Goal: Task Accomplishment & Management: Use online tool/utility

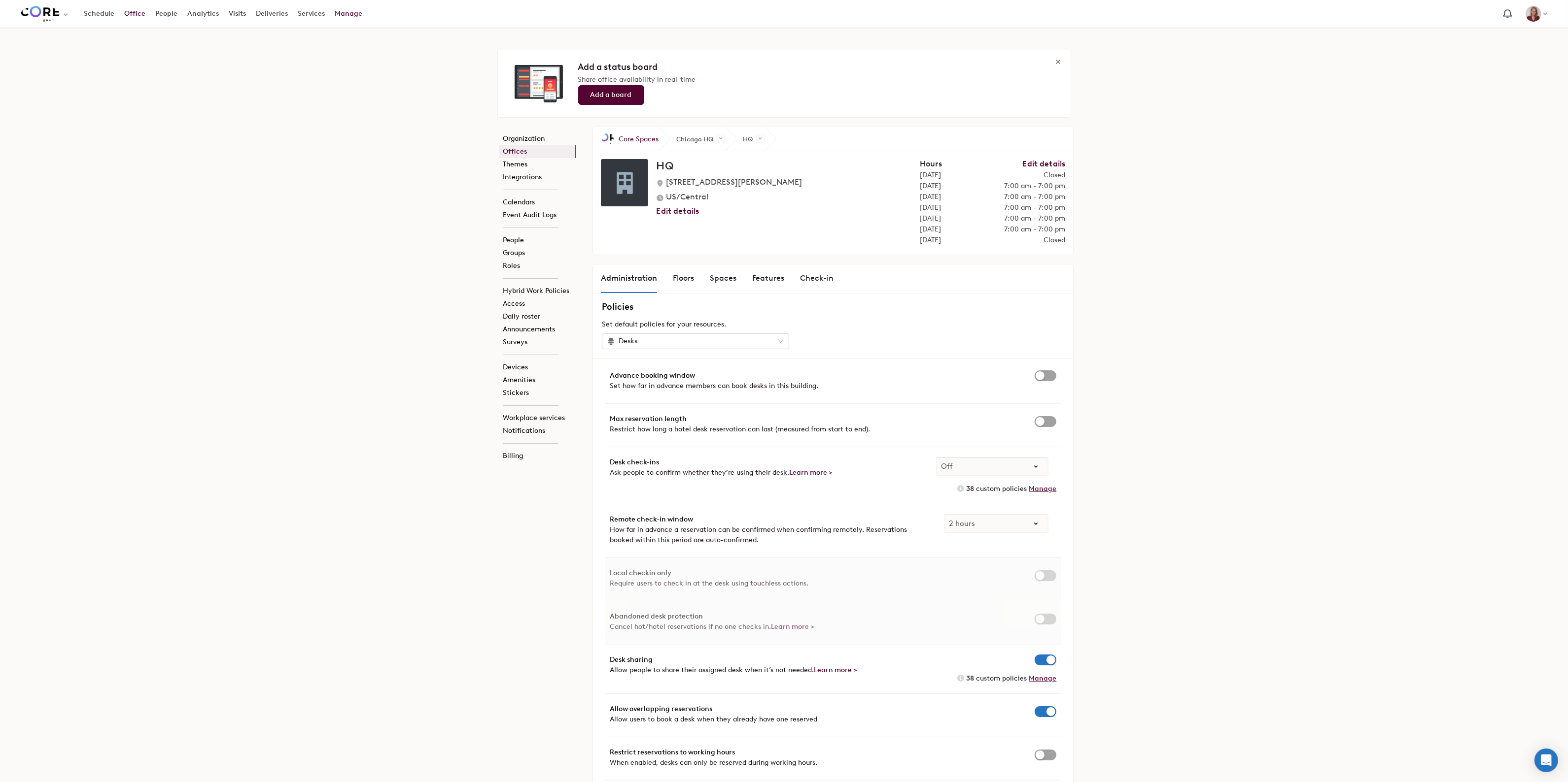
click at [130, 17] on link "Office" at bounding box center [135, 13] width 31 height 18
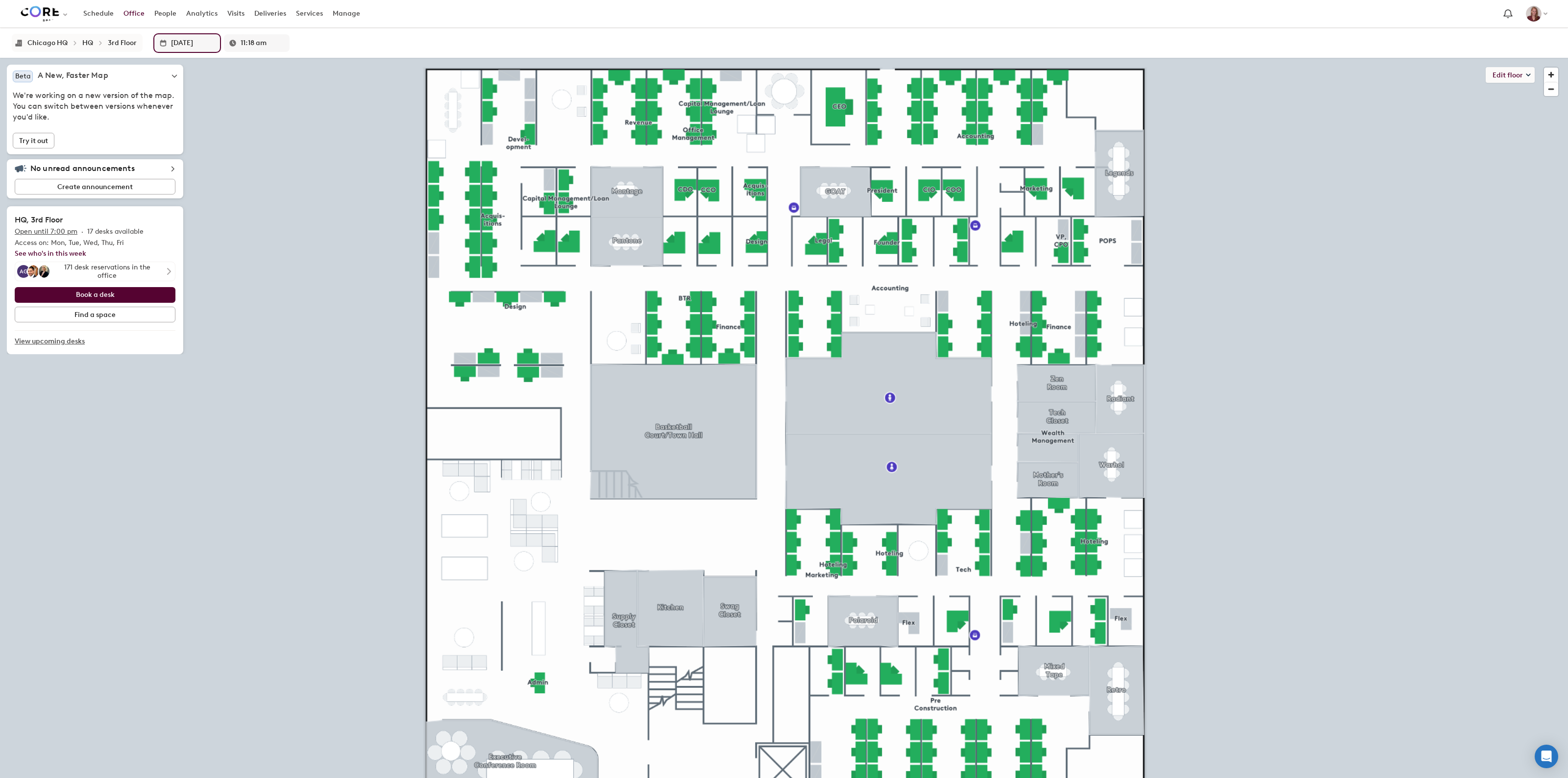
click at [171, 46] on input "[DATE]" at bounding box center [193, 43] width 44 height 18
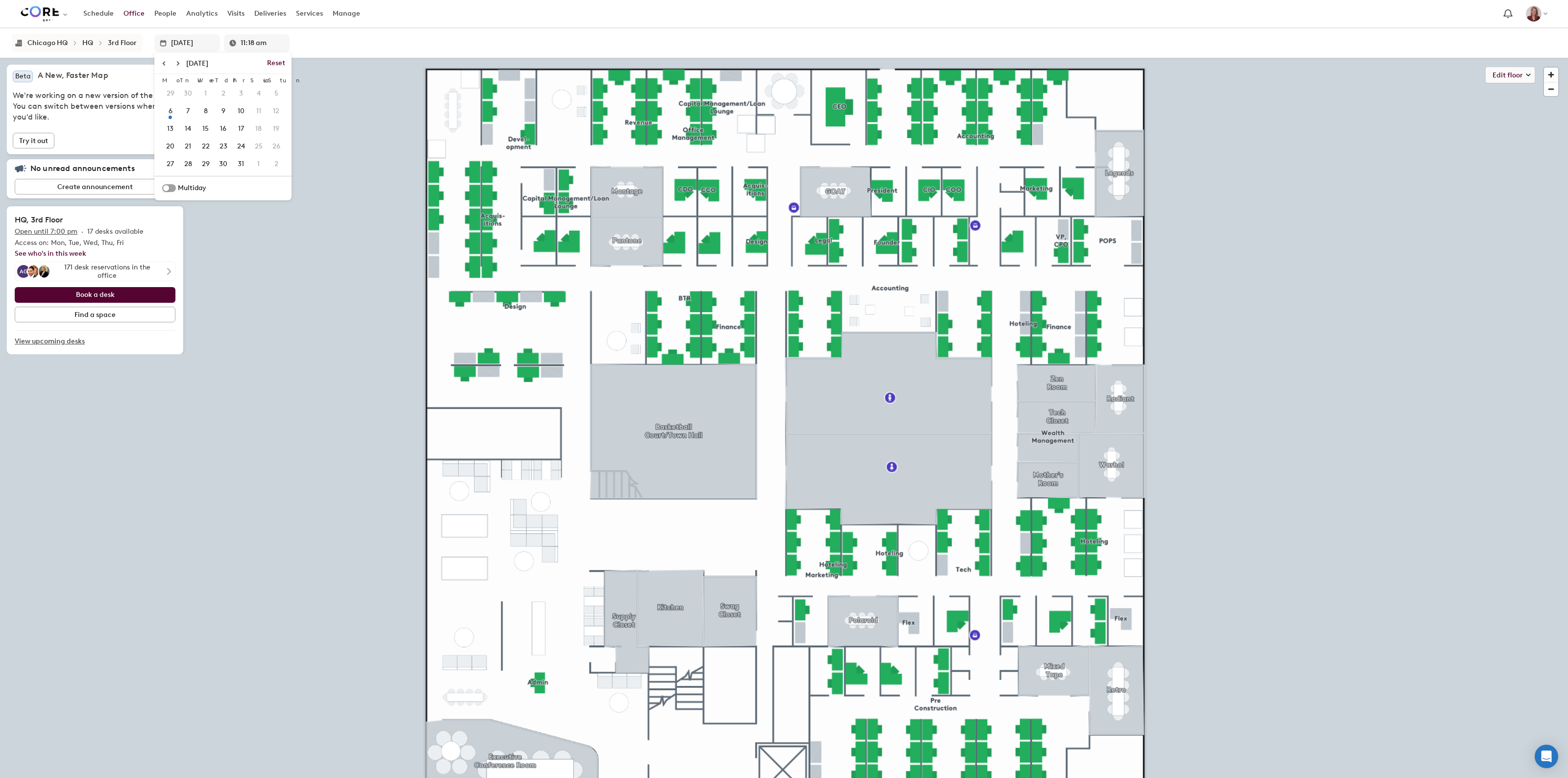
type input "[DATE]"
type input "11:19 am"
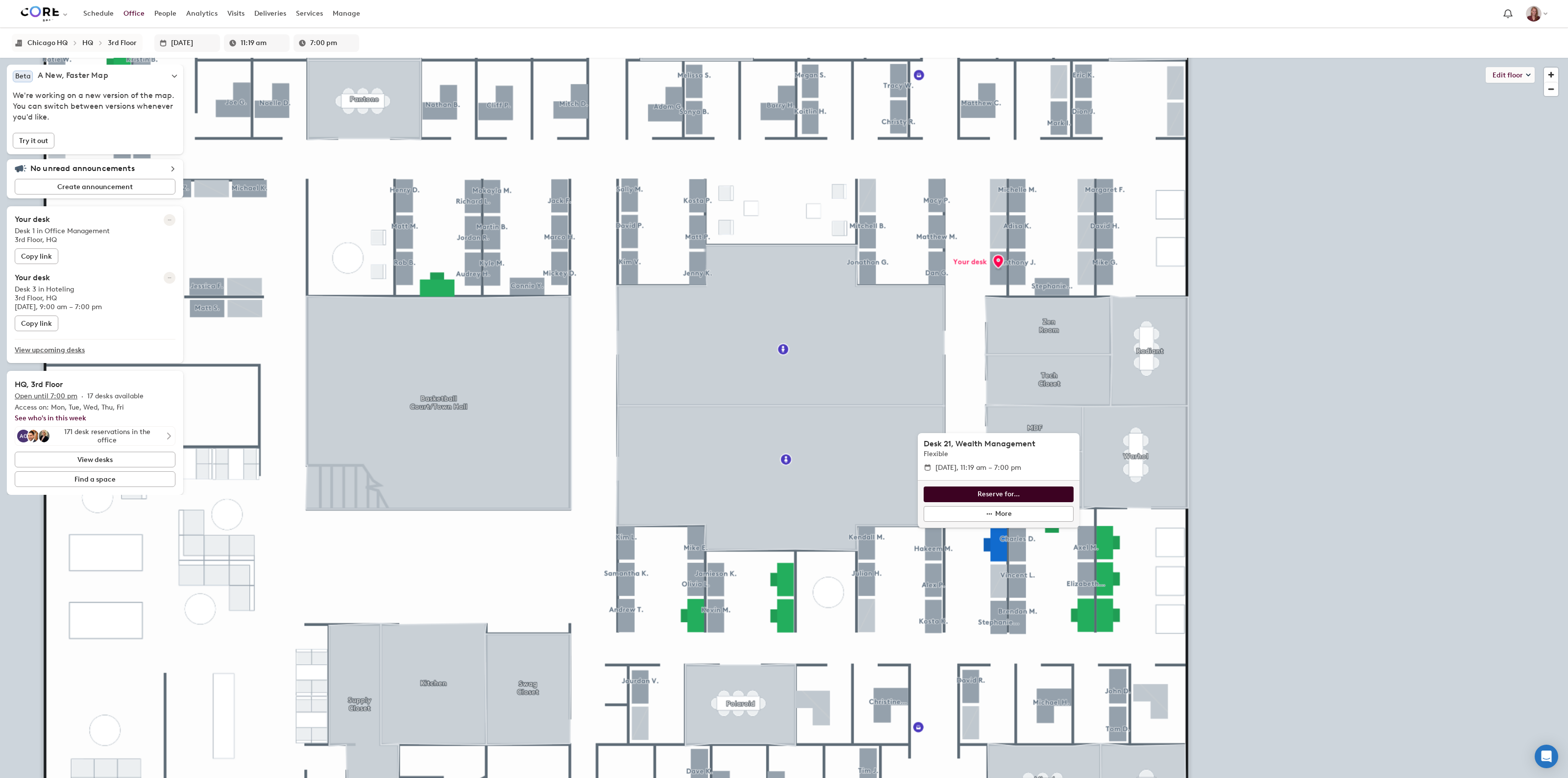
click at [950, 496] on button "Reserve for..." at bounding box center [998, 494] width 150 height 16
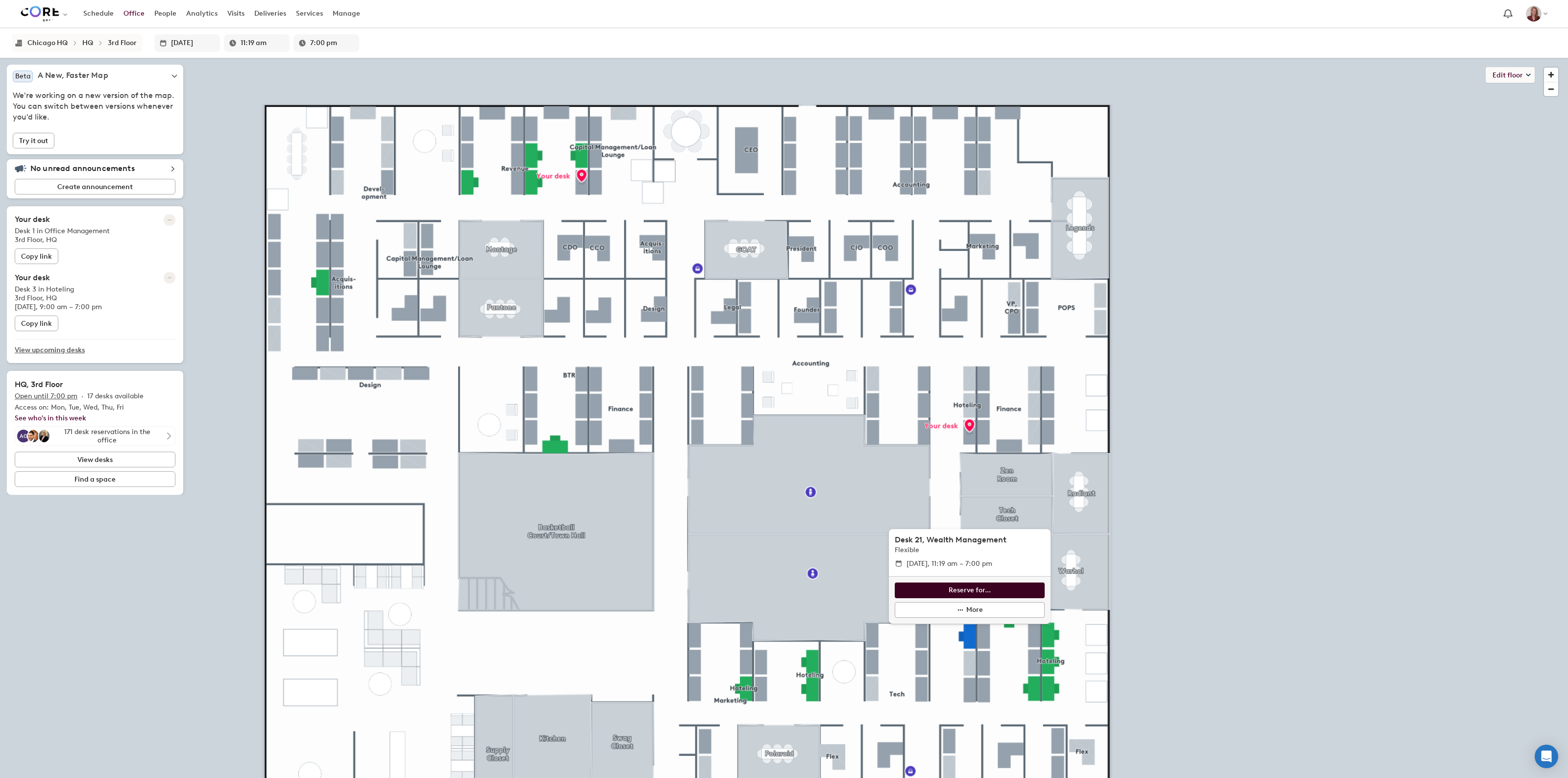
click at [948, 593] on span "Reserve for..." at bounding box center [969, 591] width 42 height 11
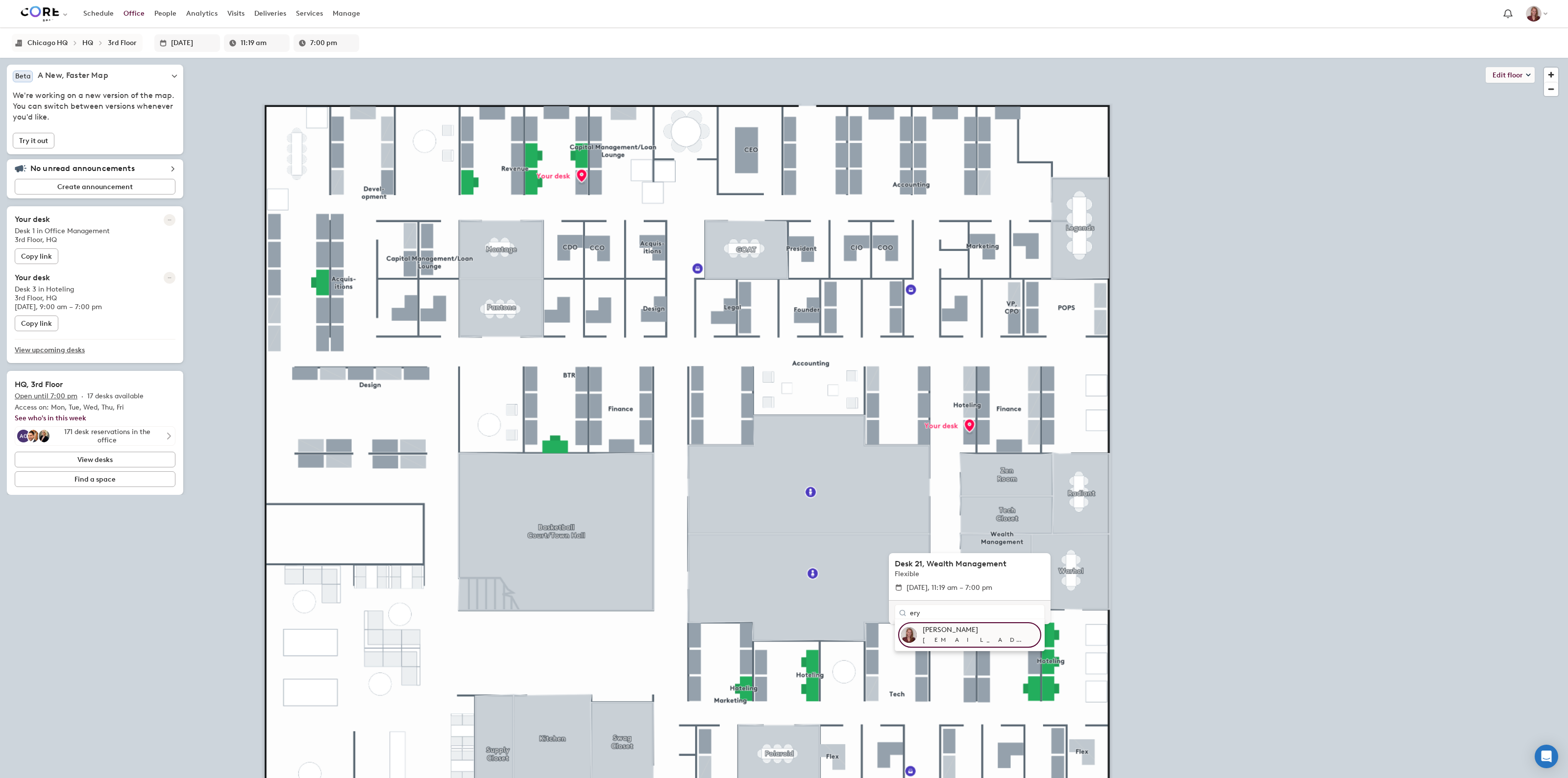
click at [927, 643] on div "[EMAIL_ADDRESS][DOMAIN_NAME]" at bounding box center [981, 640] width 116 height 10
type input "[PERSON_NAME]"
click at [899, 613] on input "Notify via email" at bounding box center [899, 616] width 9 height 9
checkbox input "false"
click at [1037, 601] on icon "Confirm selected desk asignee" at bounding box center [1033, 600] width 10 height 10
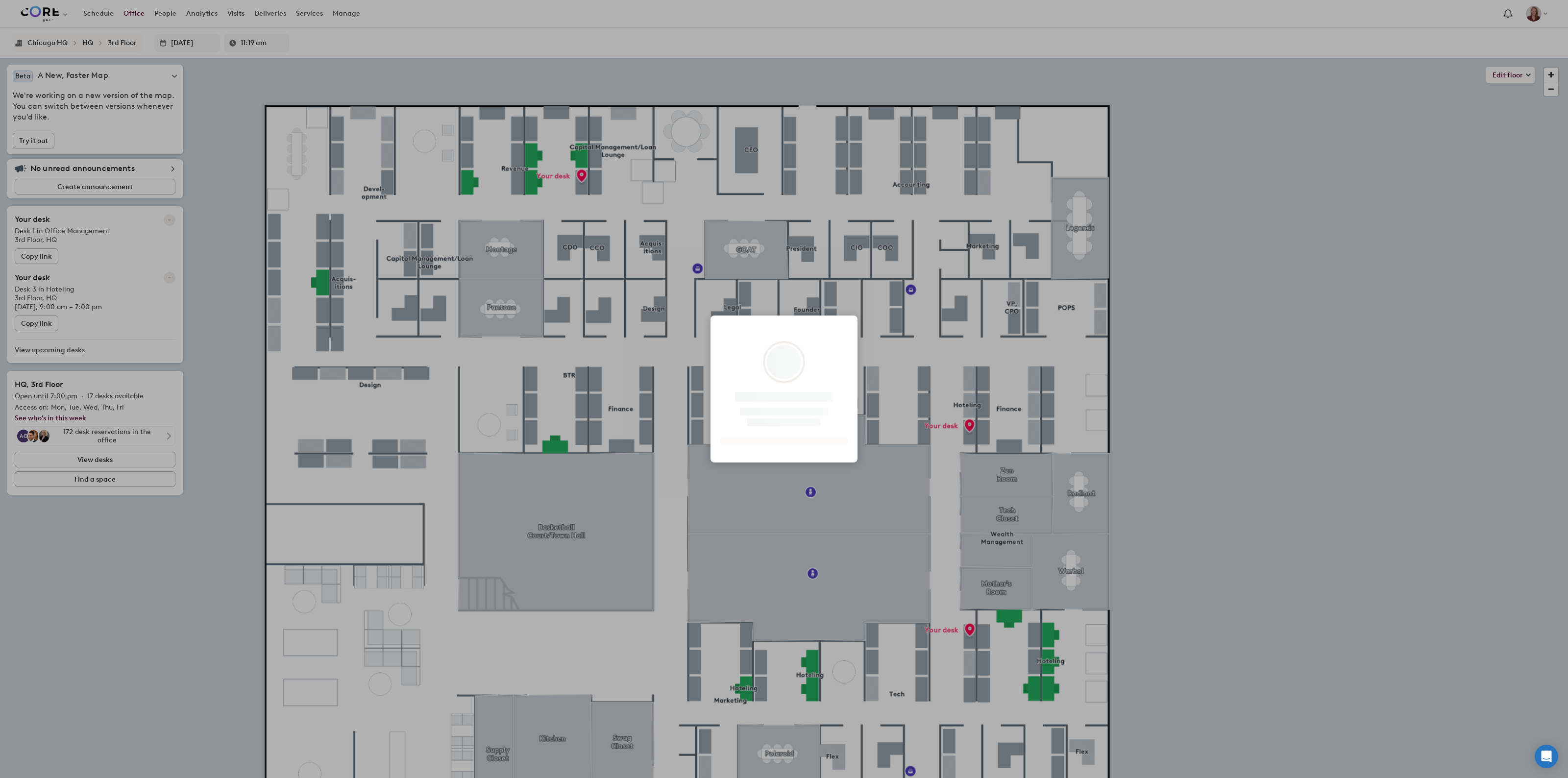
click at [1250, 592] on div at bounding box center [784, 389] width 1568 height 778
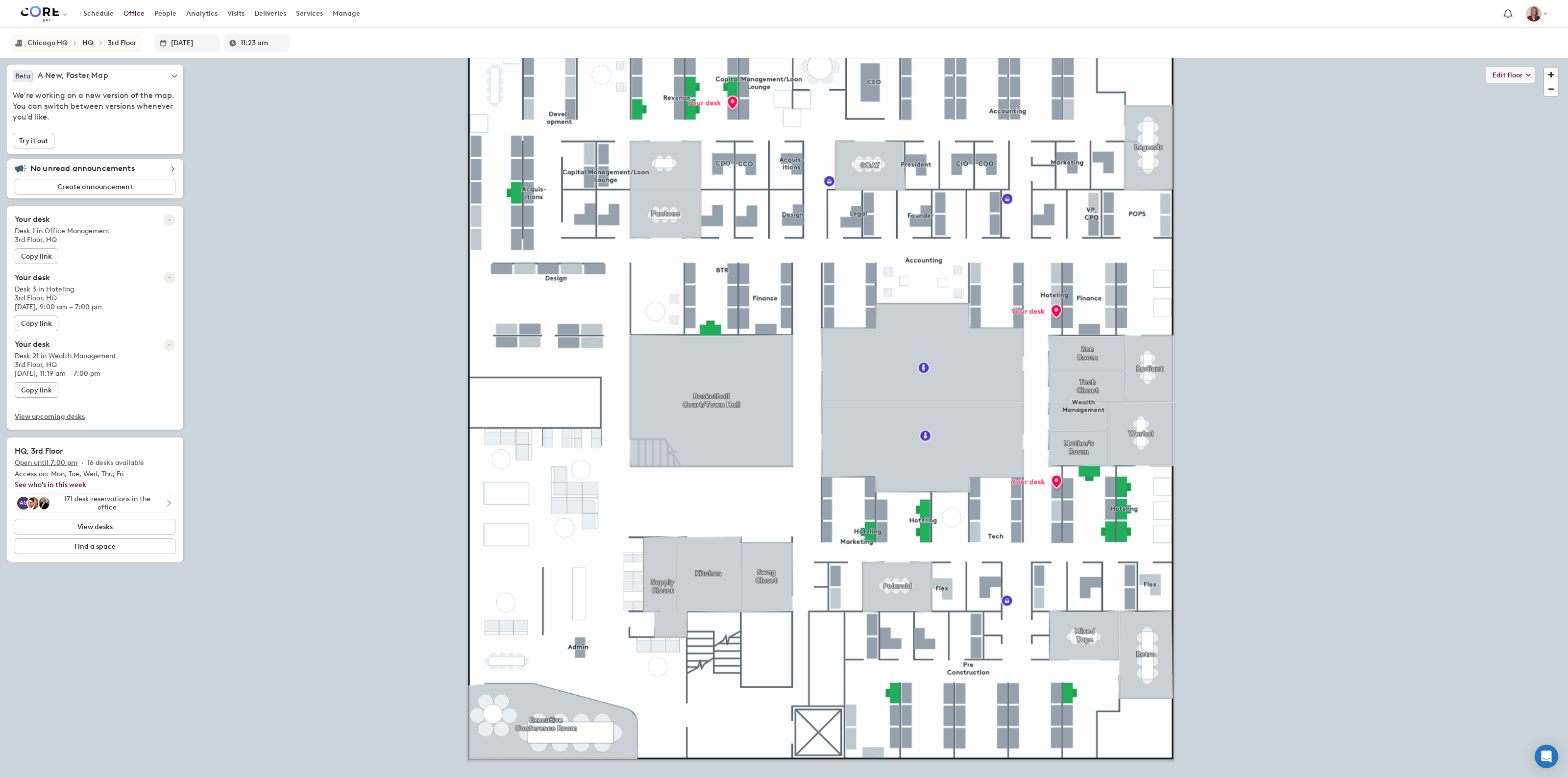
type input "11:28 am"
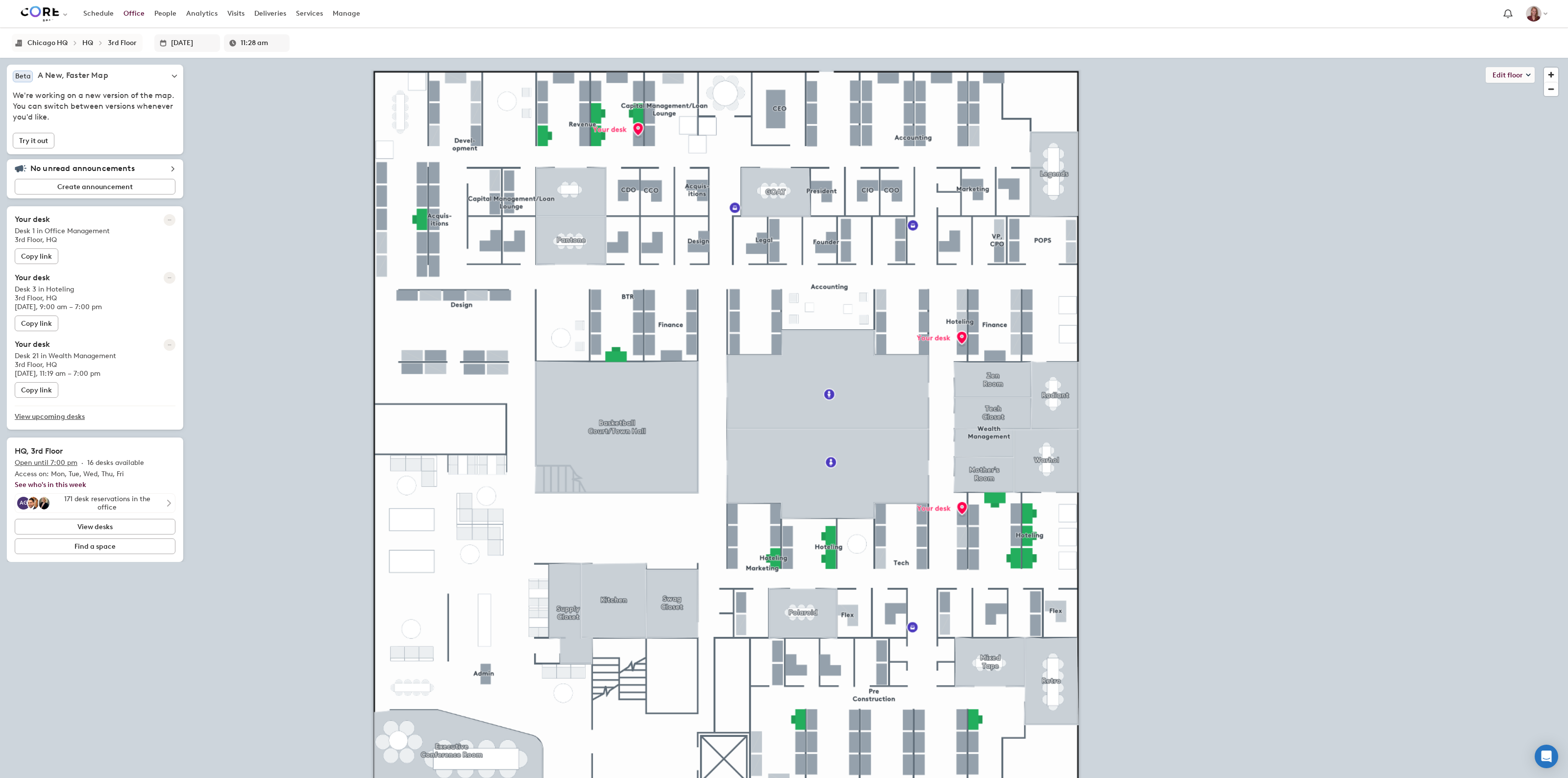
type input "11:33 am"
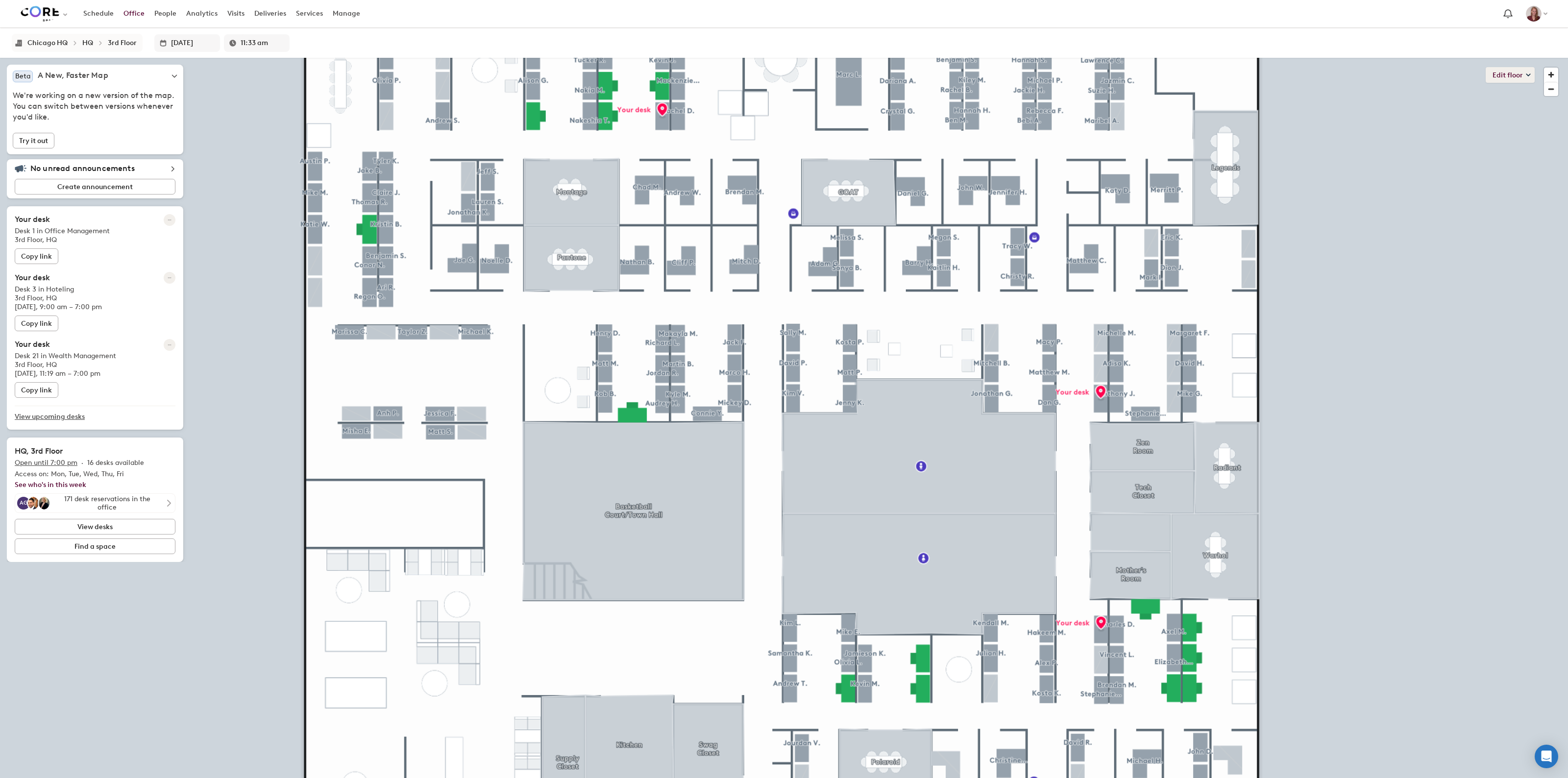
click at [1509, 77] on button "Edit floor" at bounding box center [1510, 75] width 49 height 16
click at [1427, 126] on li "Layout" at bounding box center [1474, 124] width 121 height 14
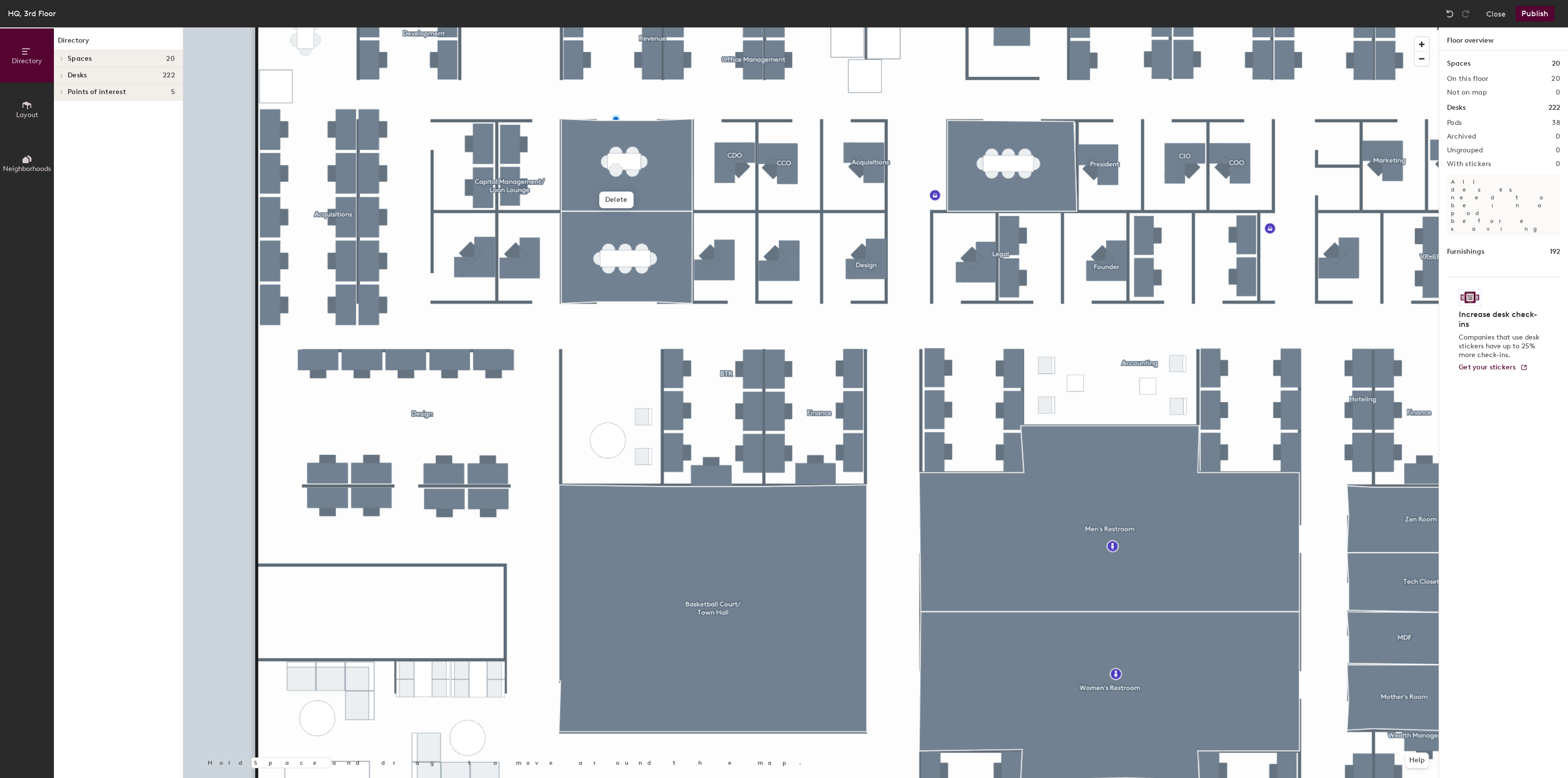
click at [21, 103] on icon at bounding box center [27, 105] width 11 height 11
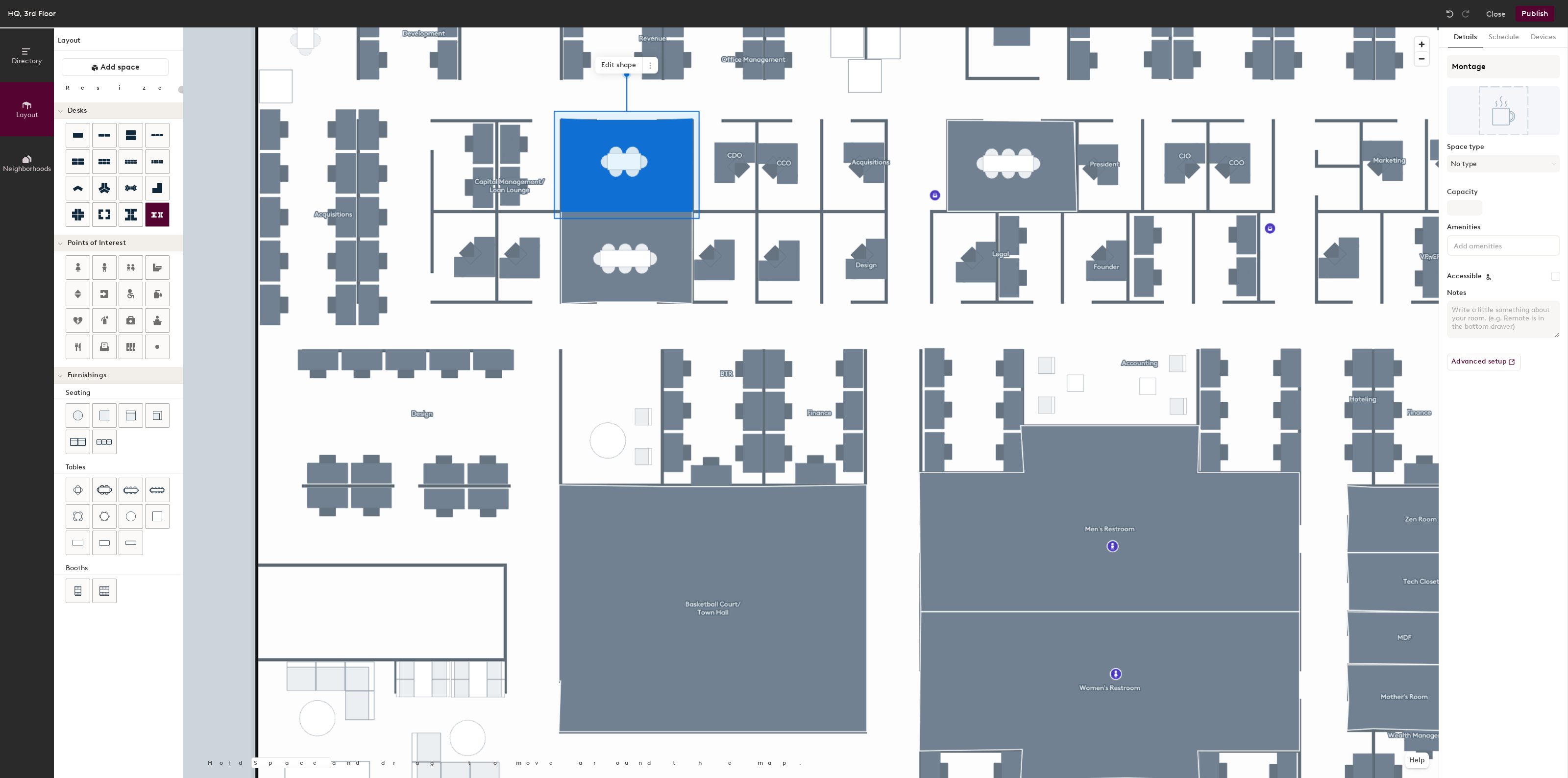
type input "20"
click at [1504, 69] on input "Montage" at bounding box center [1503, 66] width 113 height 24
type input "Montage"
type input "20"
type input "Montage ("
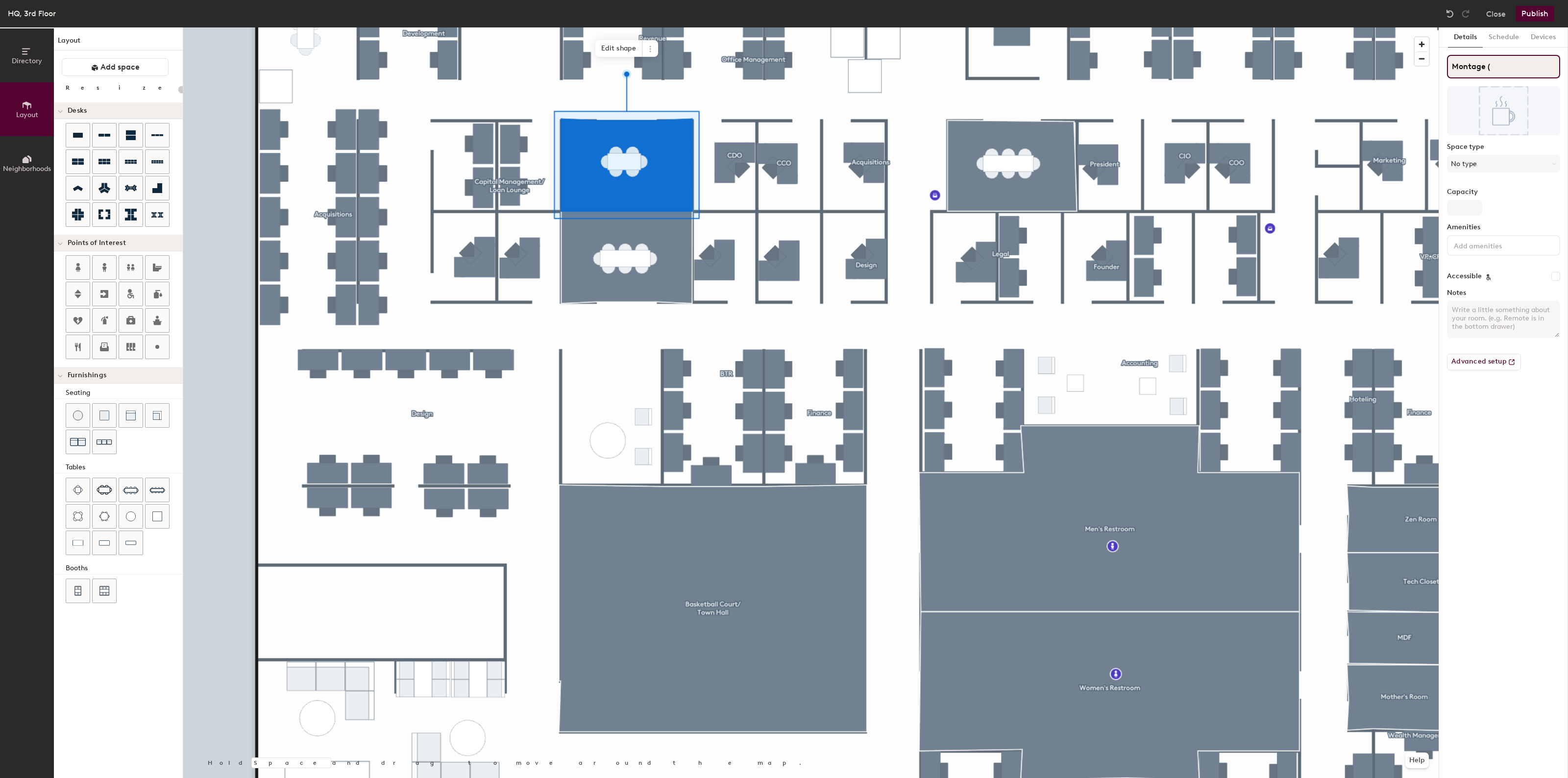
type input "20"
type input "Montage (6"
type input "20"
type input "Montage (6)"
type input "20"
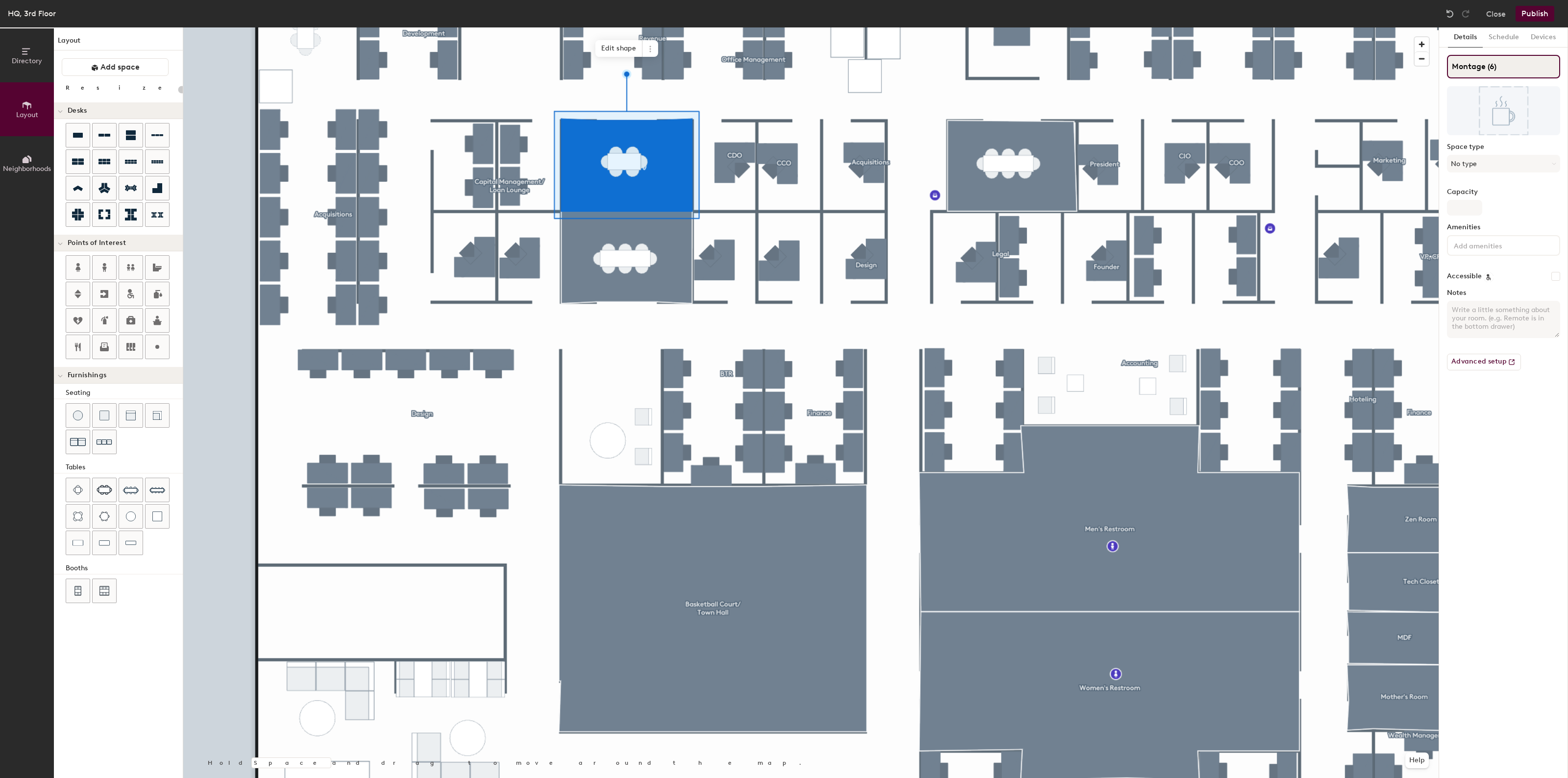
type input "Montage (6)"
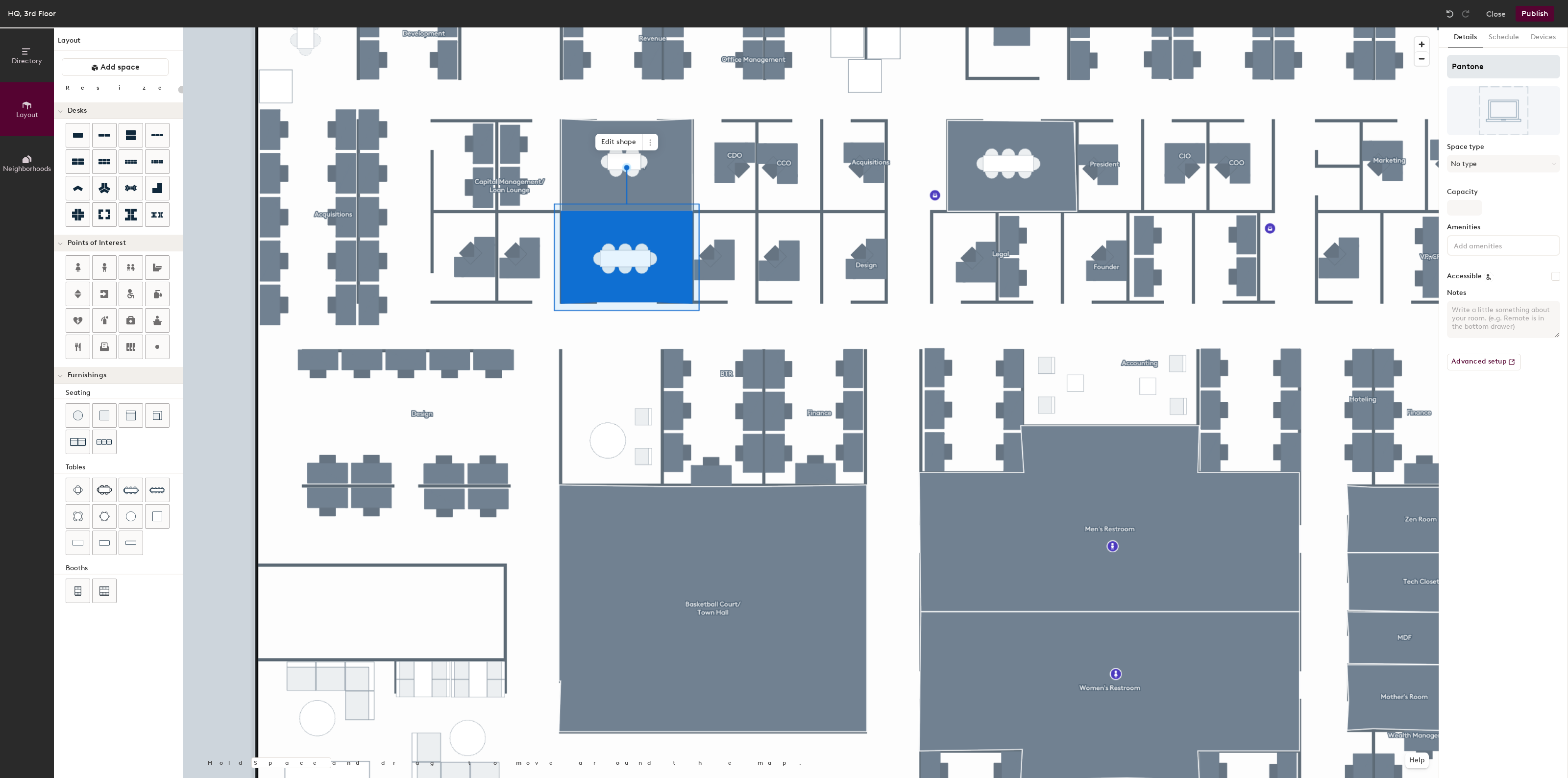
type input "20"
click at [1519, 65] on input "Pantone" at bounding box center [1503, 66] width 113 height 24
type input "Pantone"
type input "20"
type input "Pantone ("
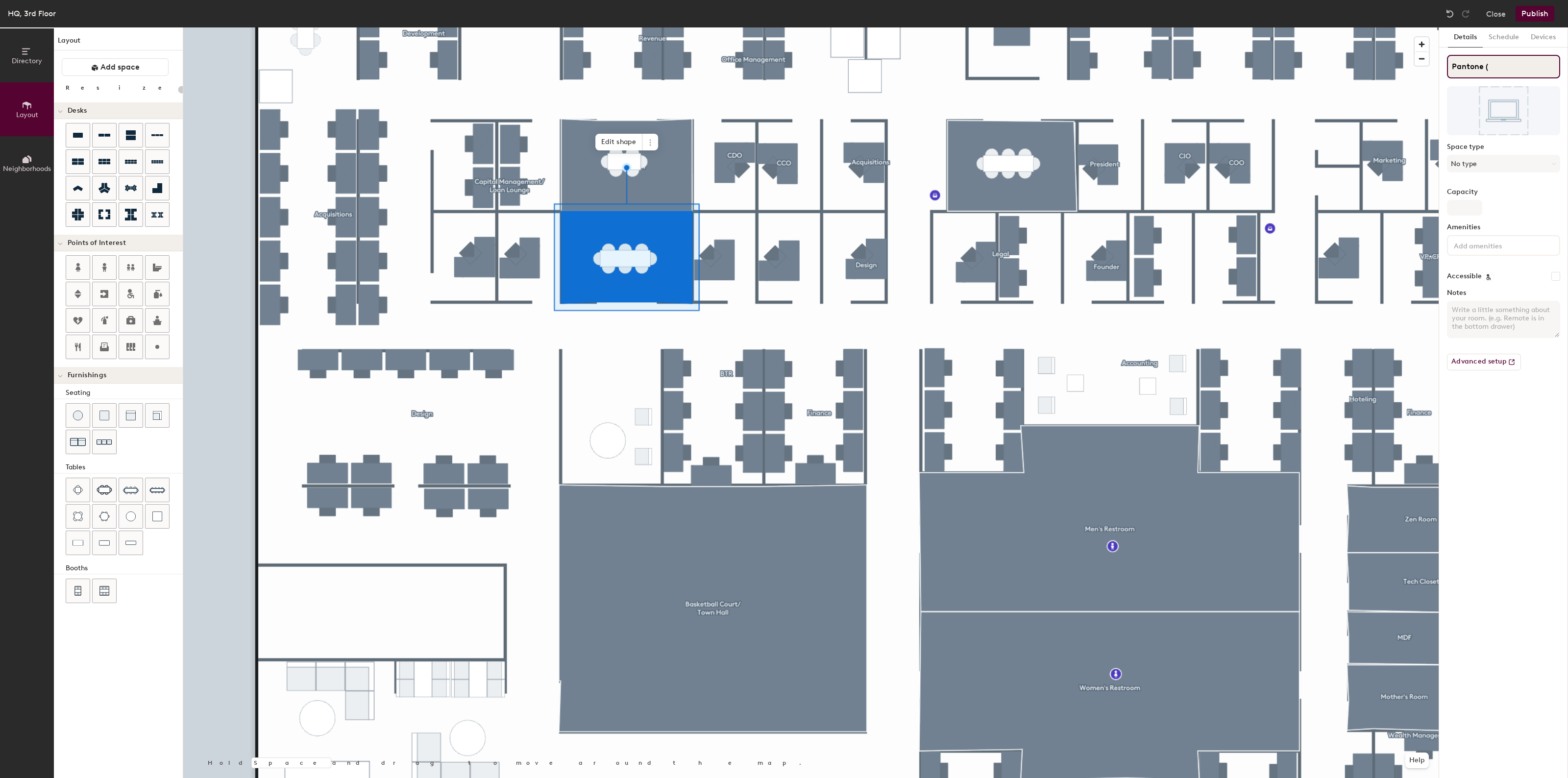
type input "20"
type input "Pantone (8"
type input "20"
type input "Pantone (8)"
type input "20"
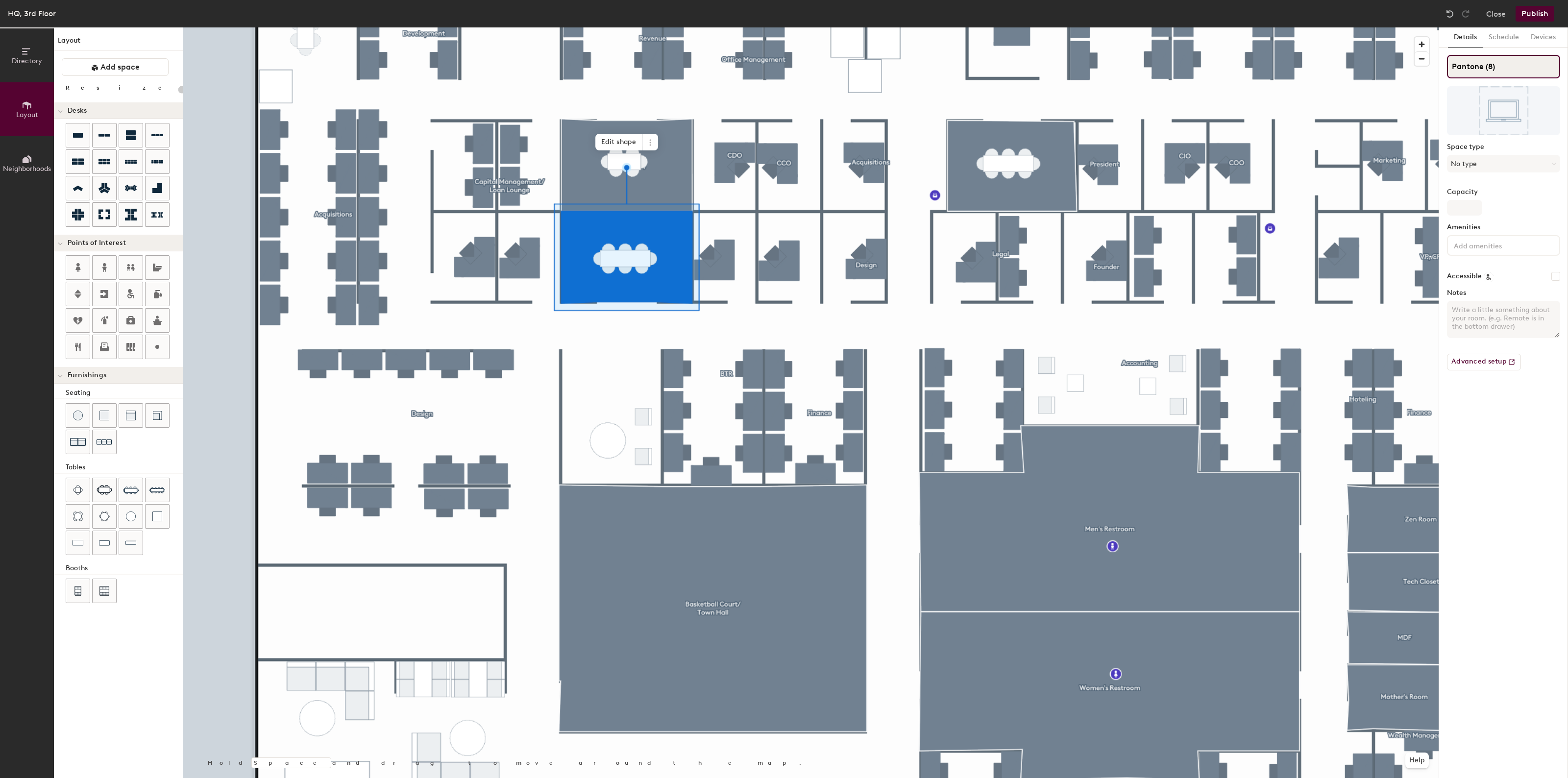
type input "Pantone (8)"
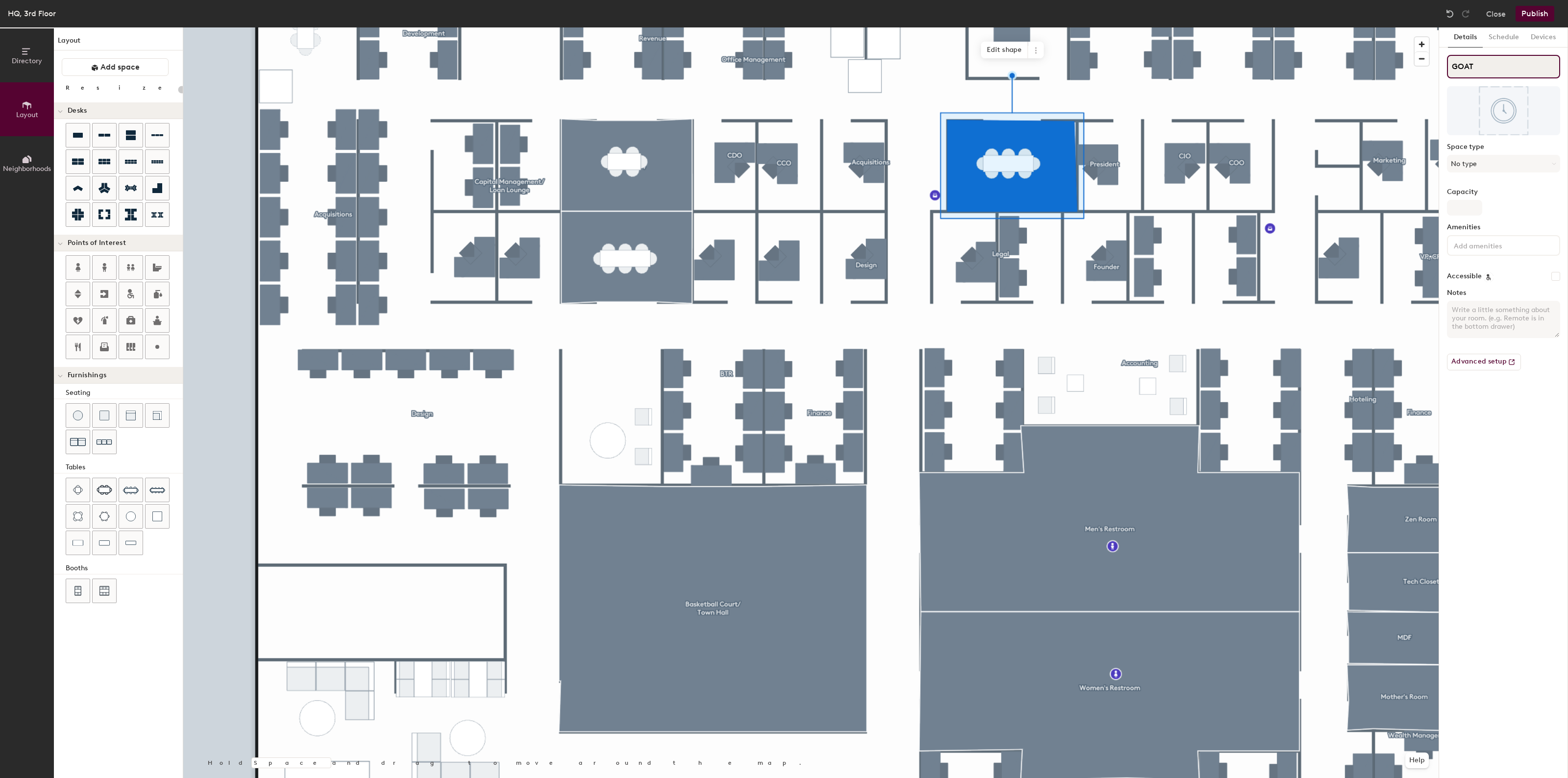
click at [1485, 68] on input "GOAT" at bounding box center [1503, 66] width 113 height 24
type input "20"
type input "GOAT"
type input "20"
type input "GOAT ("
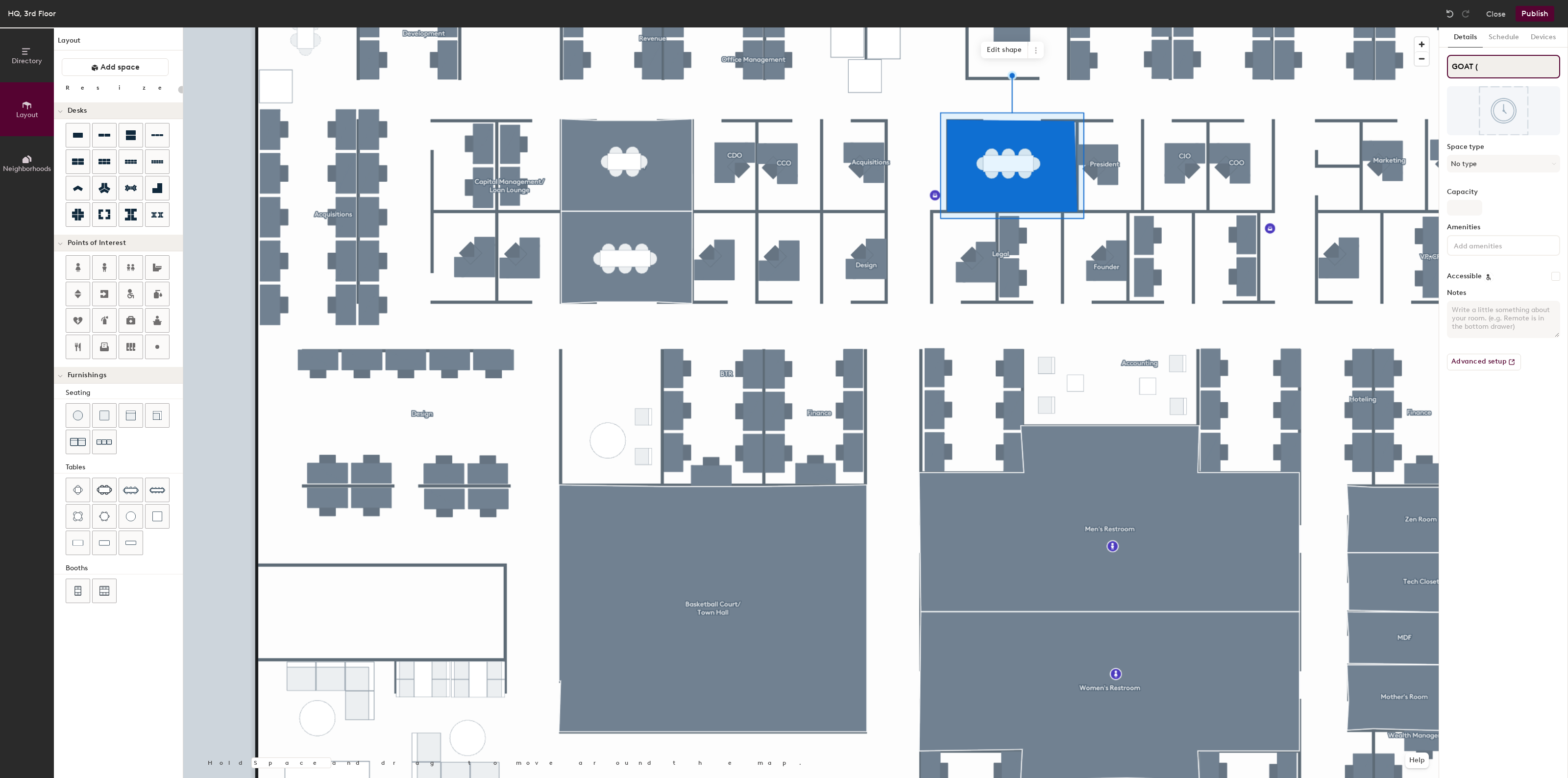
type input "20"
type input "GOAT (8"
type input "20"
type input "GOAT (8)"
type input "20"
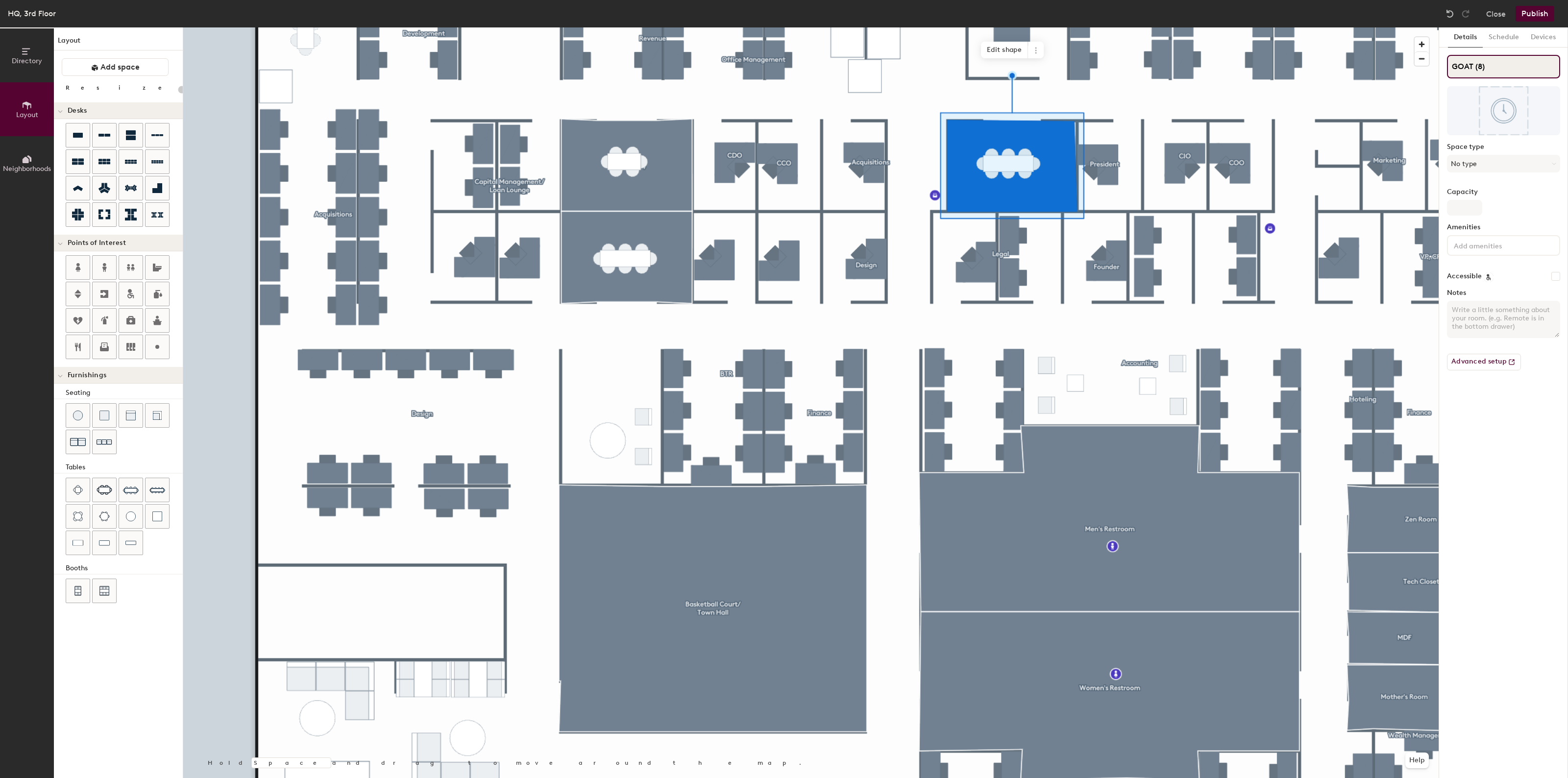
type input "GOAT (8)"
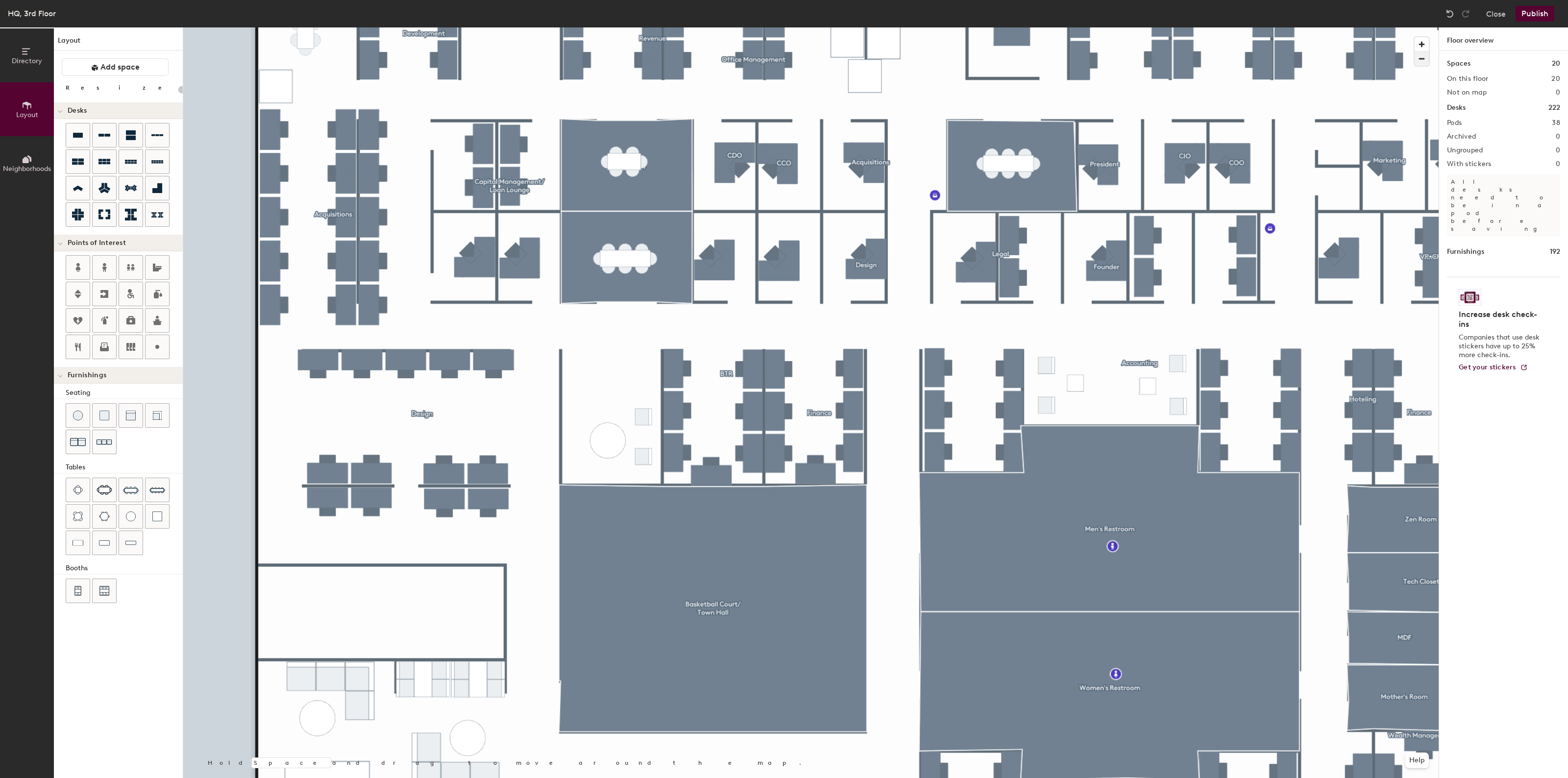
click at [1419, 59] on span "button" at bounding box center [1421, 58] width 14 height 14
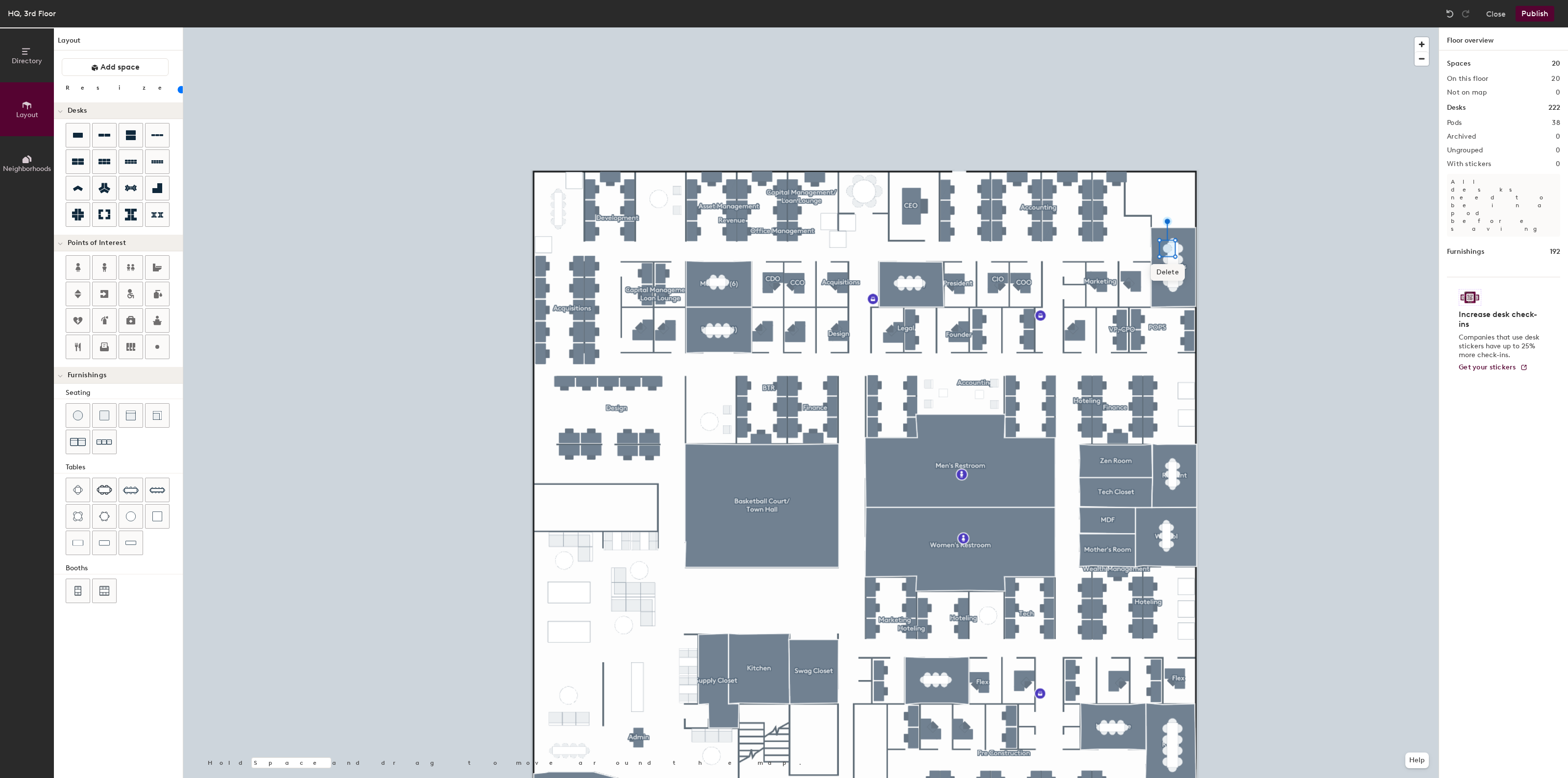
click at [1181, 27] on div at bounding box center [811, 27] width 1255 height 0
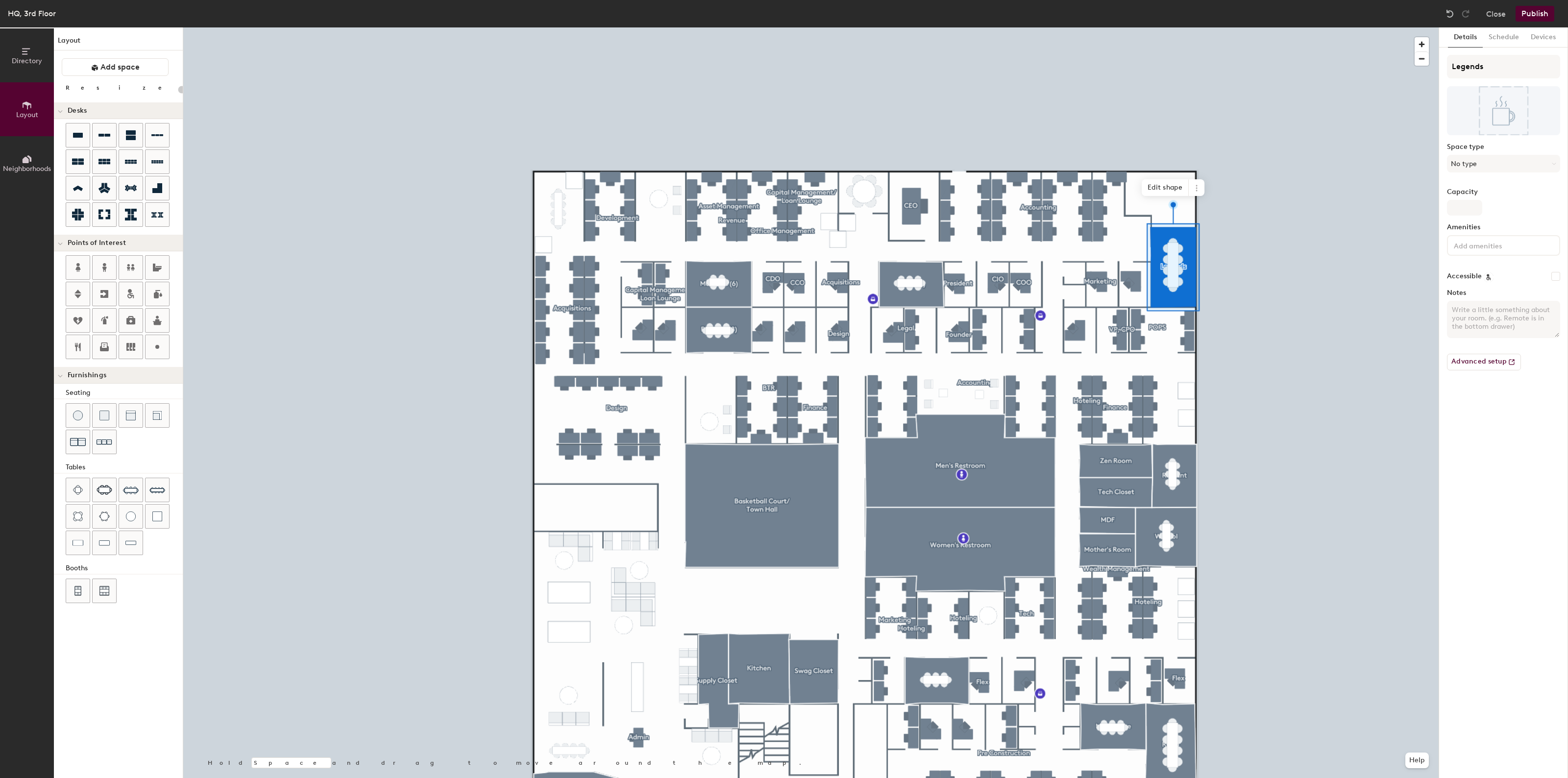
type input "20"
click at [1494, 61] on input "Legends" at bounding box center [1503, 66] width 113 height 24
type input "Legends"
type input "20"
type input "Legends ("
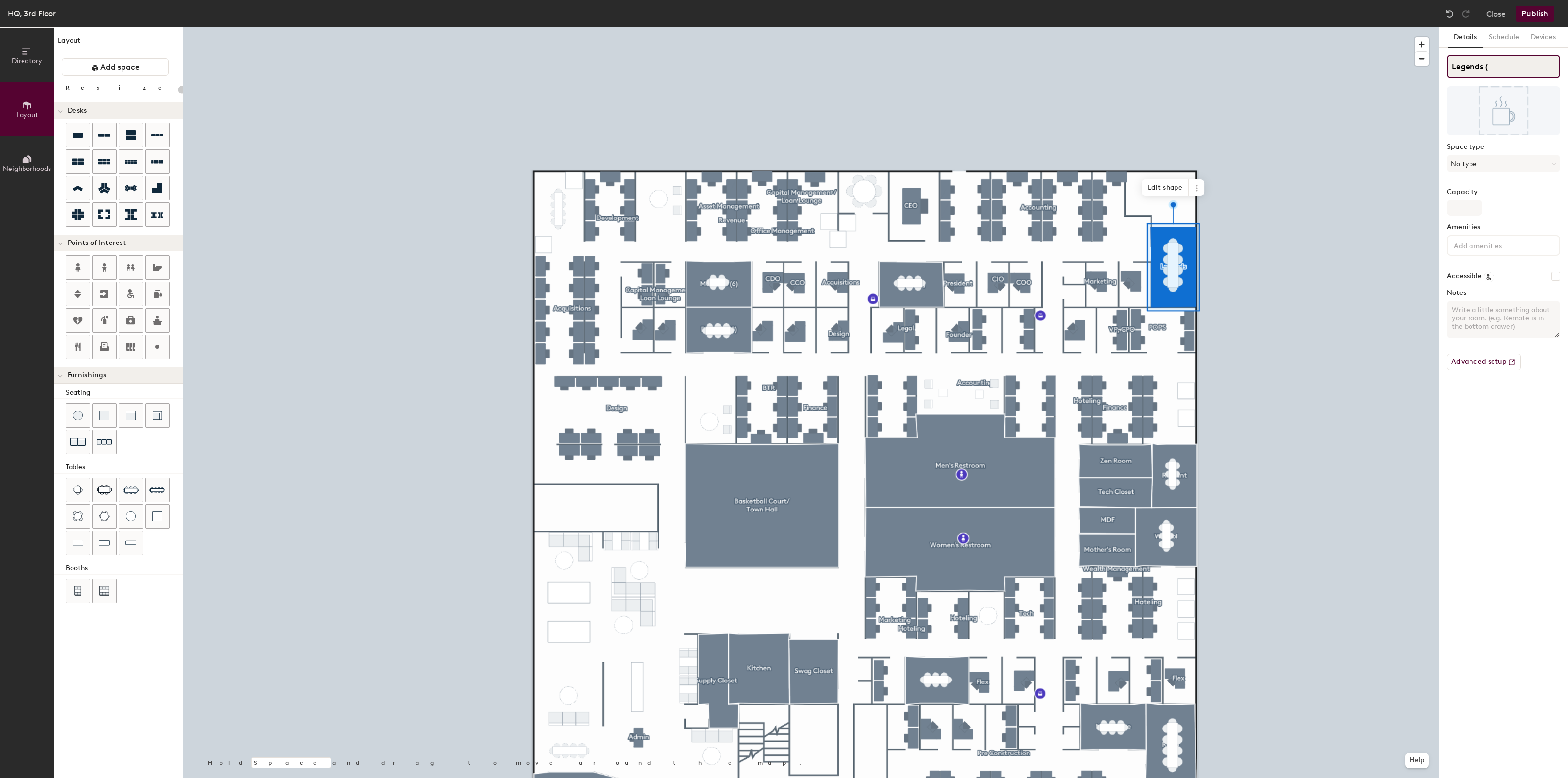
type input "20"
type input "Legends (1"
type input "20"
type input "Legends (12"
type input "20"
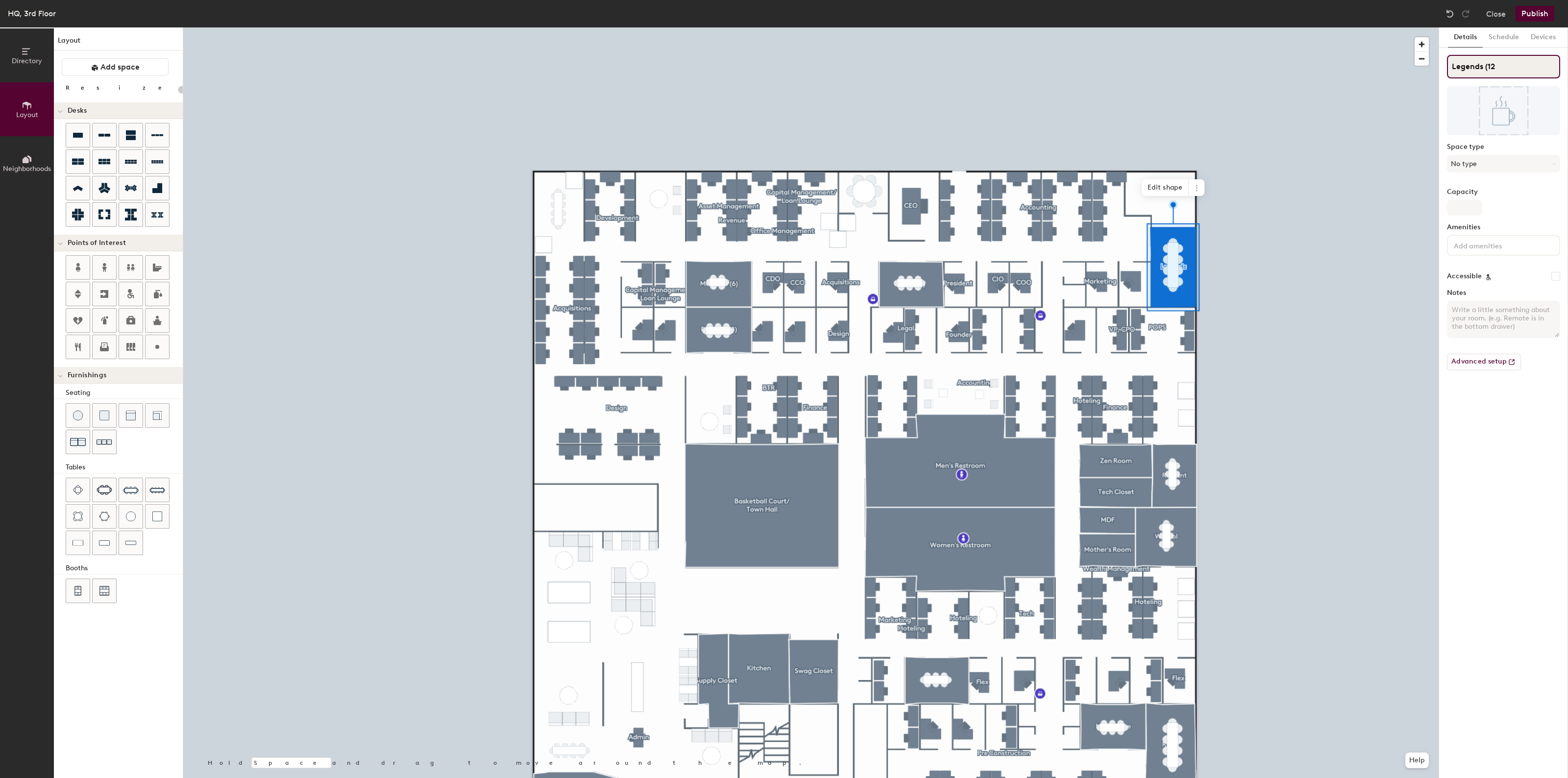
type input "Legends (12)"
type input "20"
type input "Legends (12)"
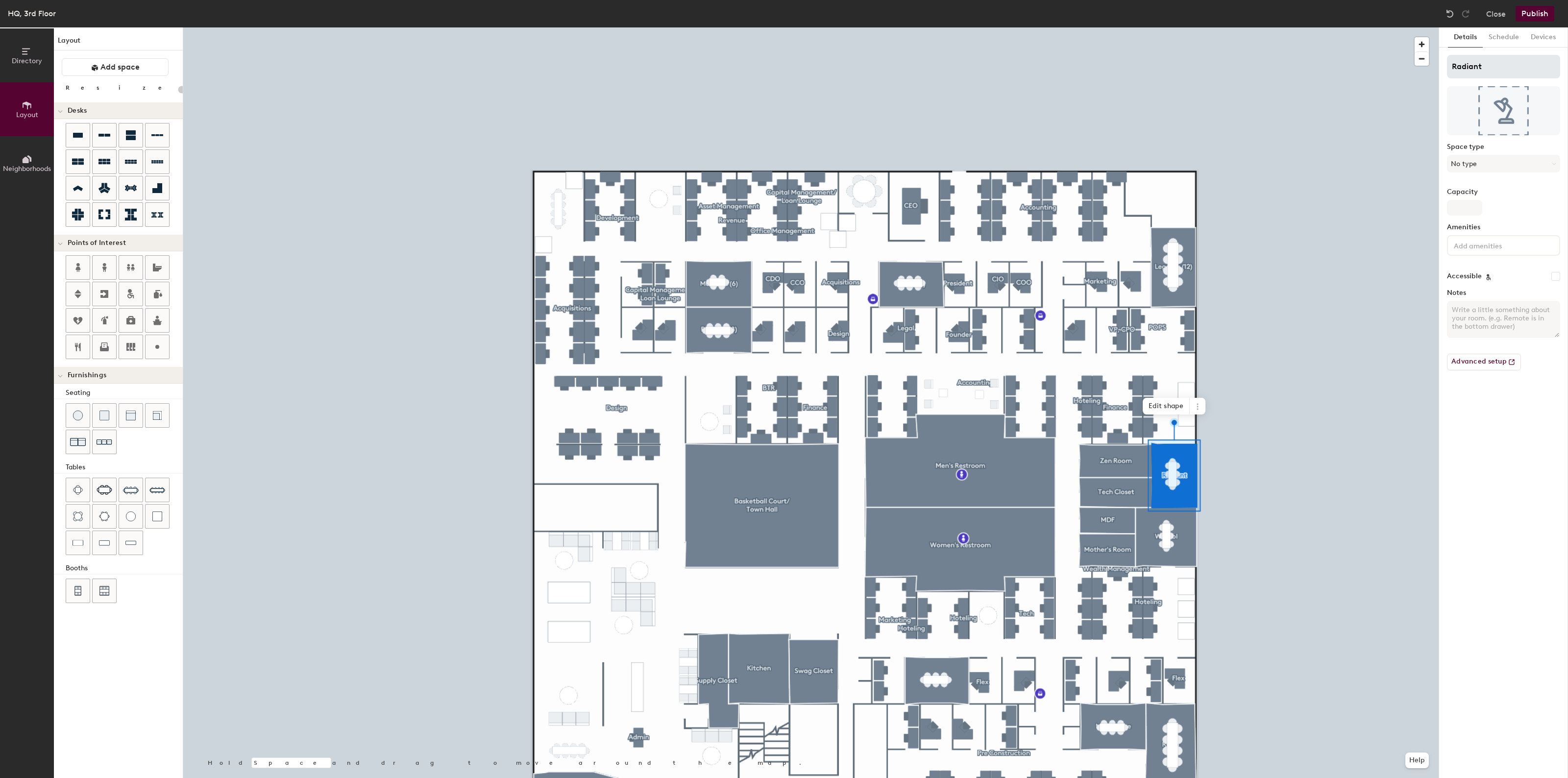
type input "20"
click at [1502, 66] on input "Radiant" at bounding box center [1503, 66] width 113 height 24
type input "Radiant"
type input "20"
type input "Radiant ("
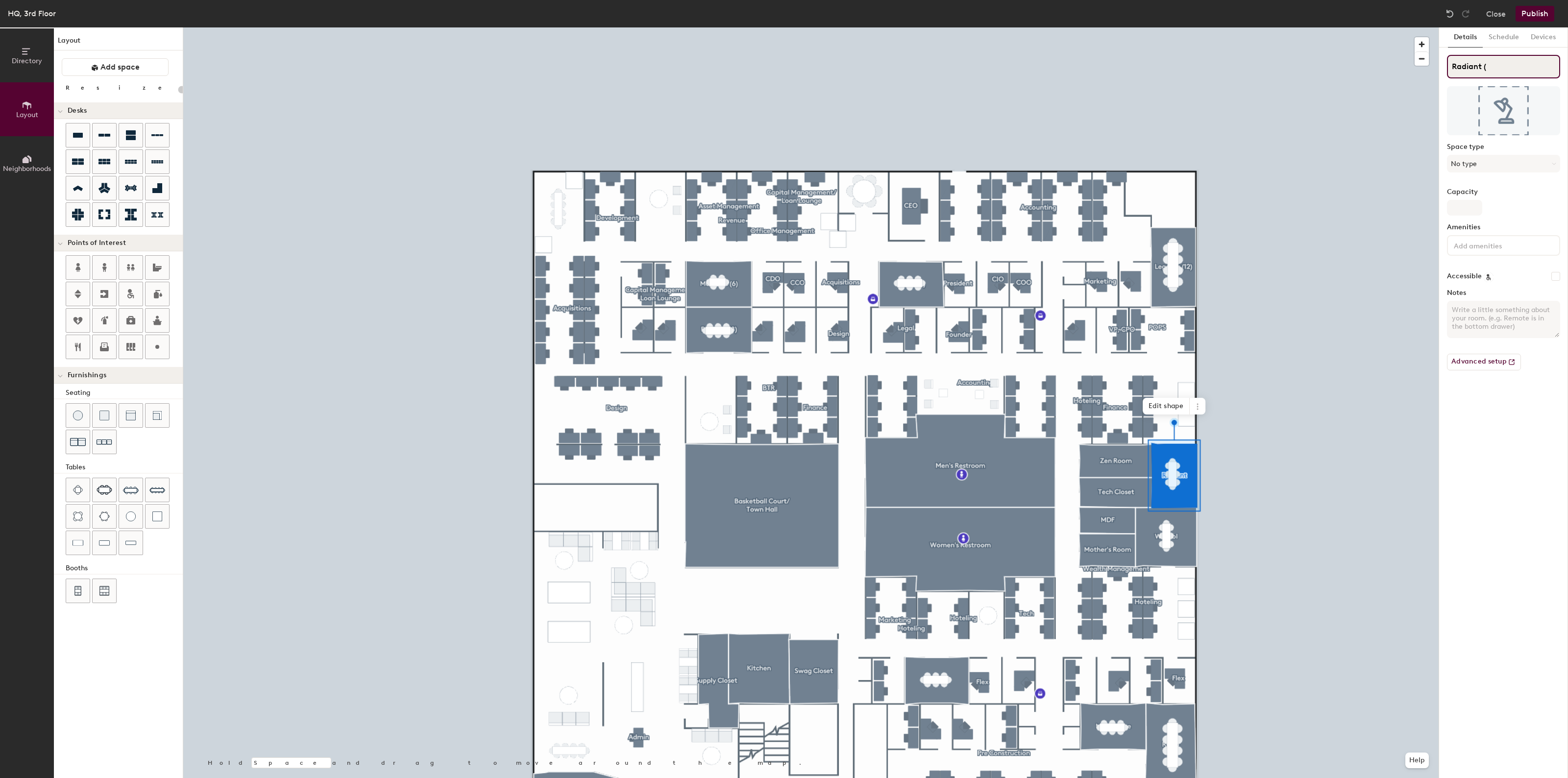
type input "20"
type input "Radiant (8"
type input "20"
type input "Radiant (8)"
type input "20"
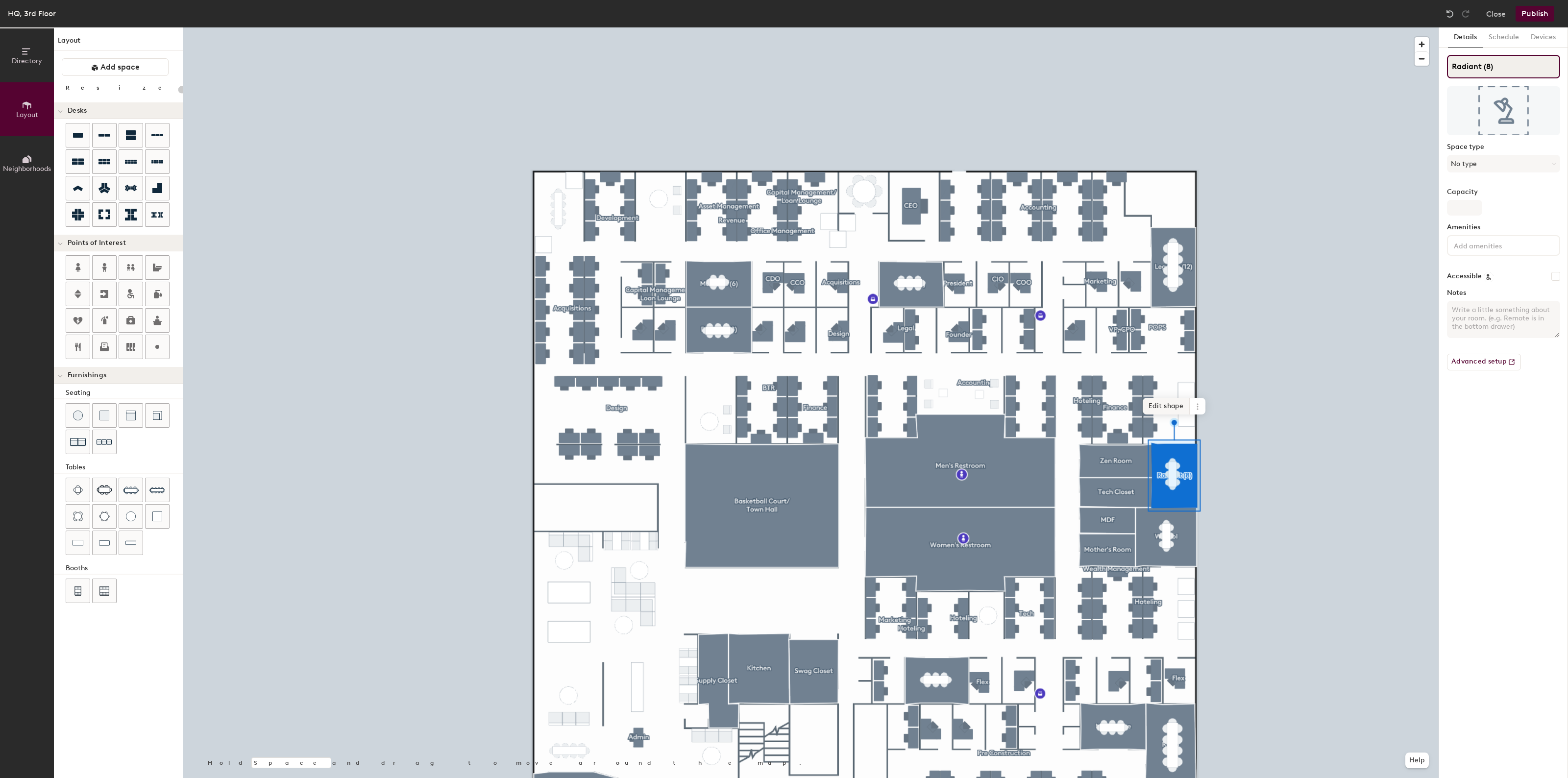
type input "Radiant (8)"
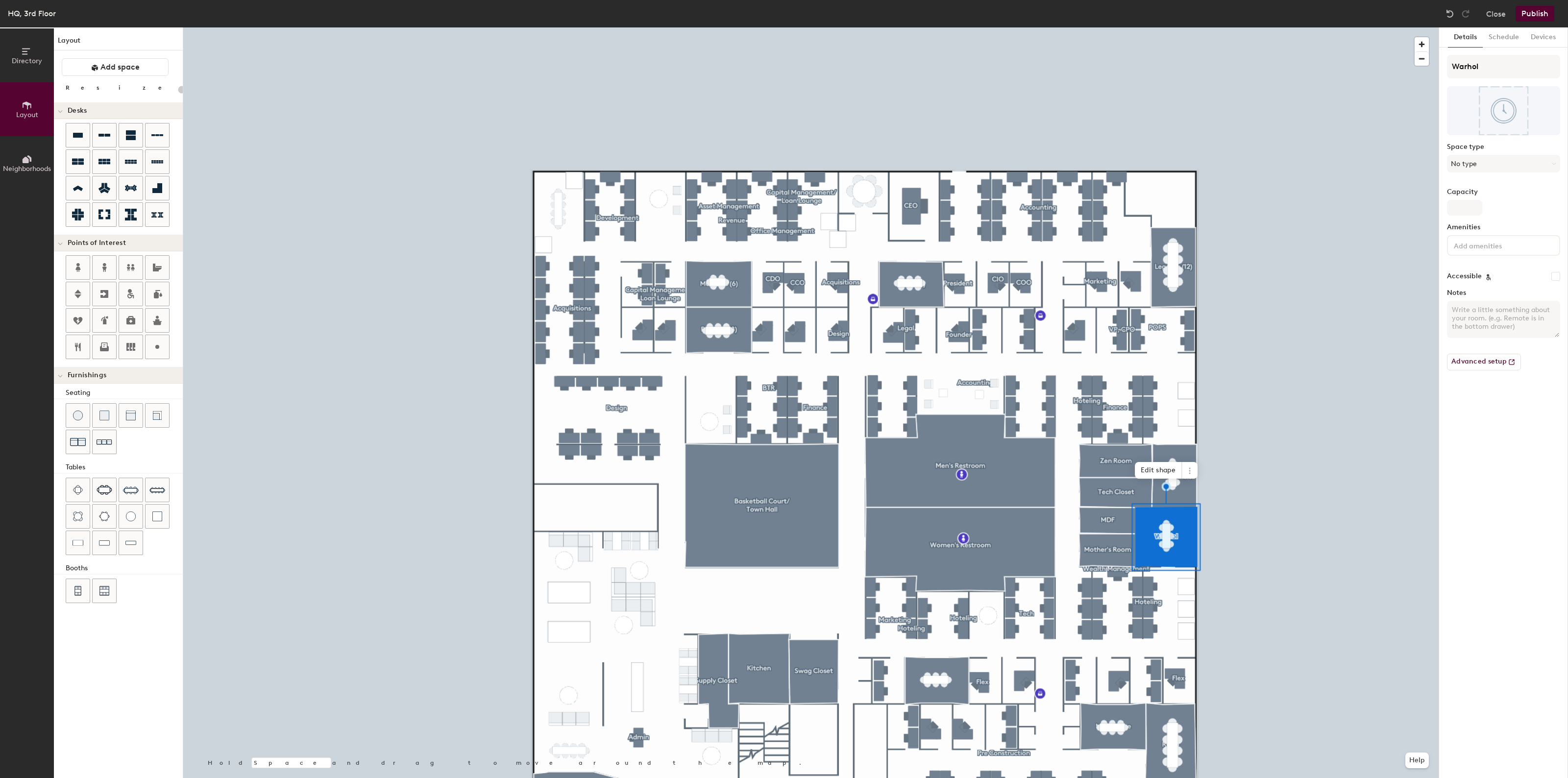
type input "20"
click at [1495, 72] on input "Warhol" at bounding box center [1503, 66] width 113 height 24
type input "Warhol"
type input "20"
type input "Warhol *"
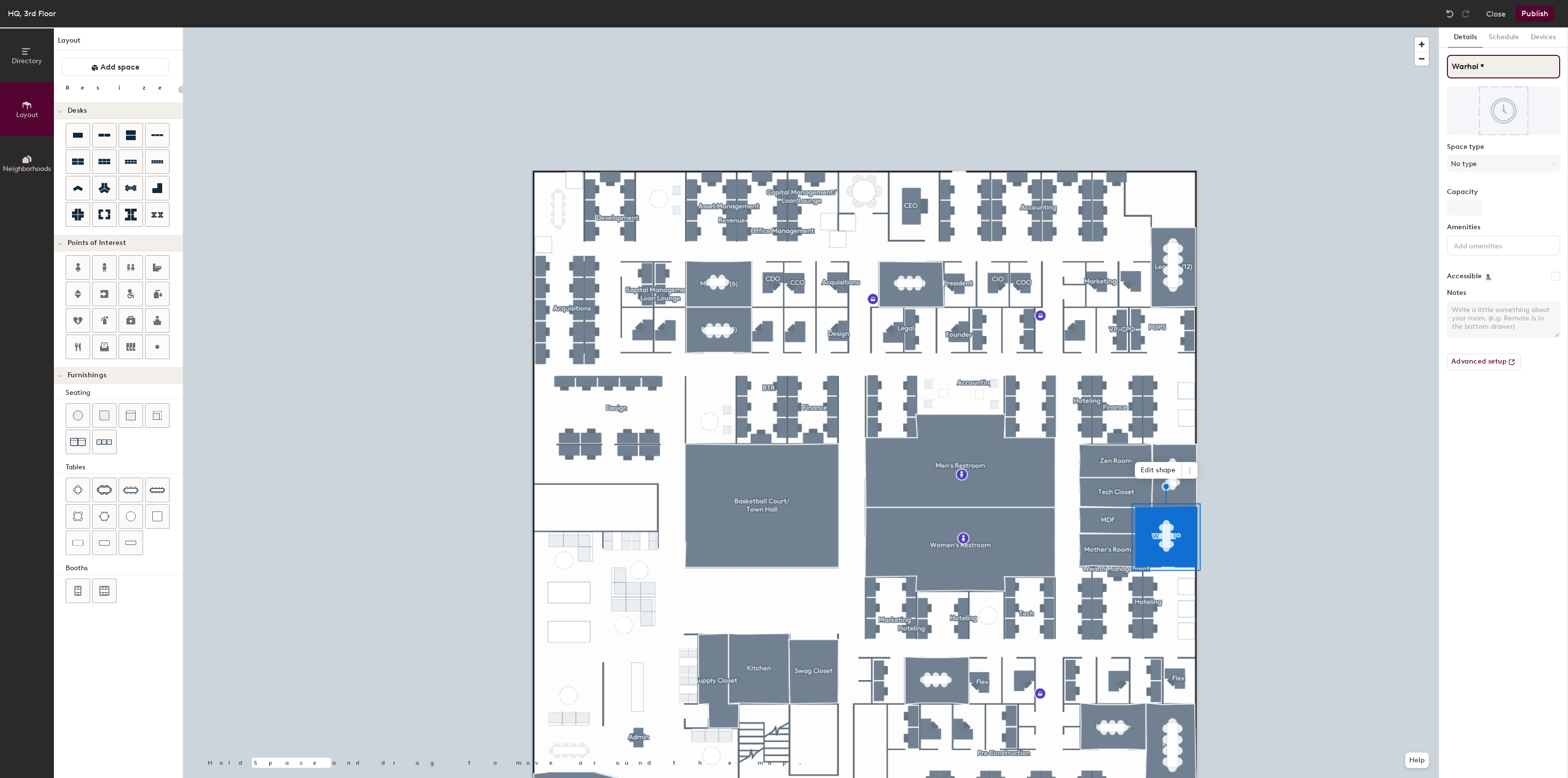
type input "20"
type input "Warhol"
type input "20"
type input "Warhol ("
type input "20"
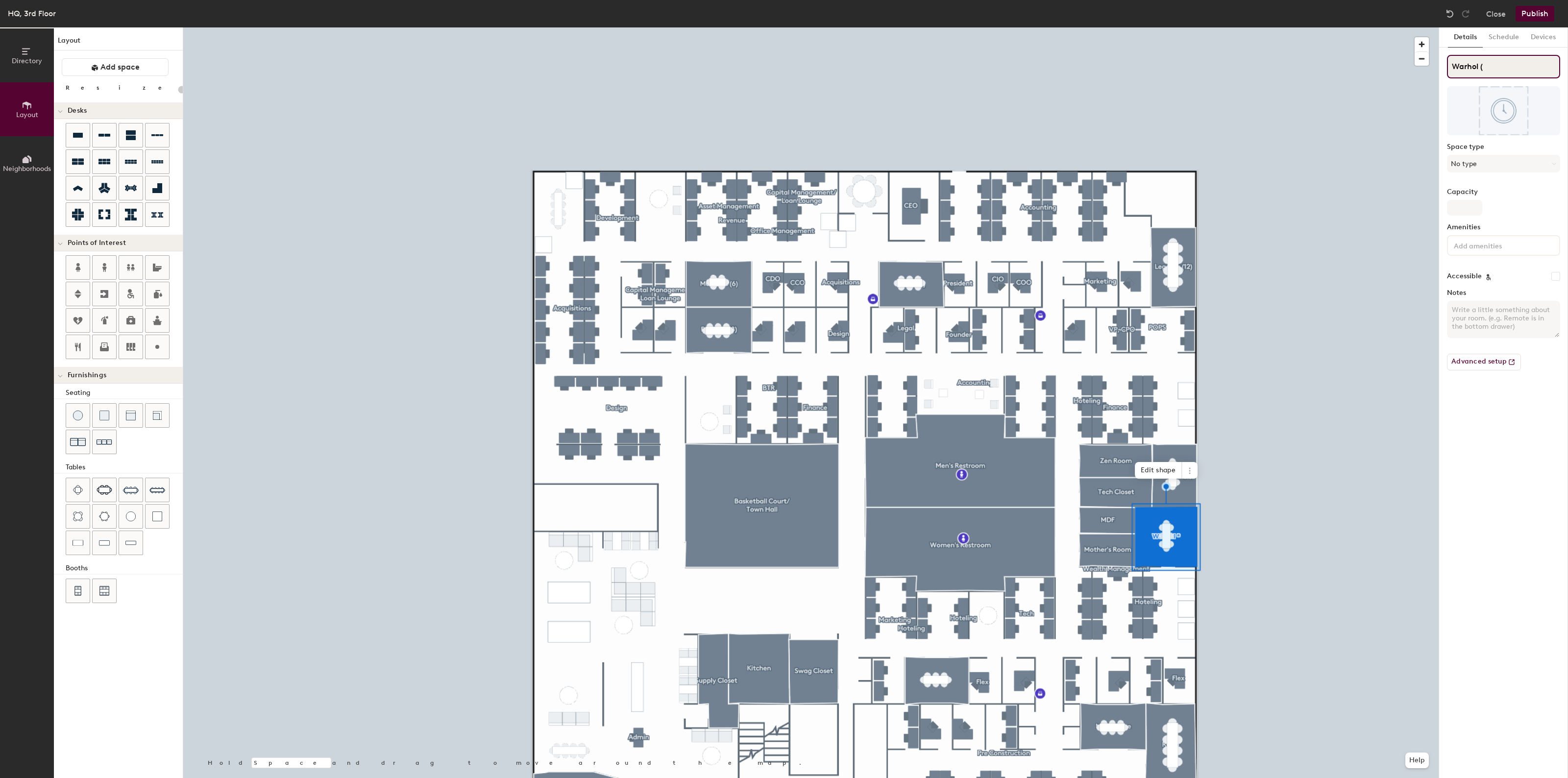
type input "Warhol (8"
type input "20"
type input "Warhol (8)"
type input "20"
type input "Warhol (8)"
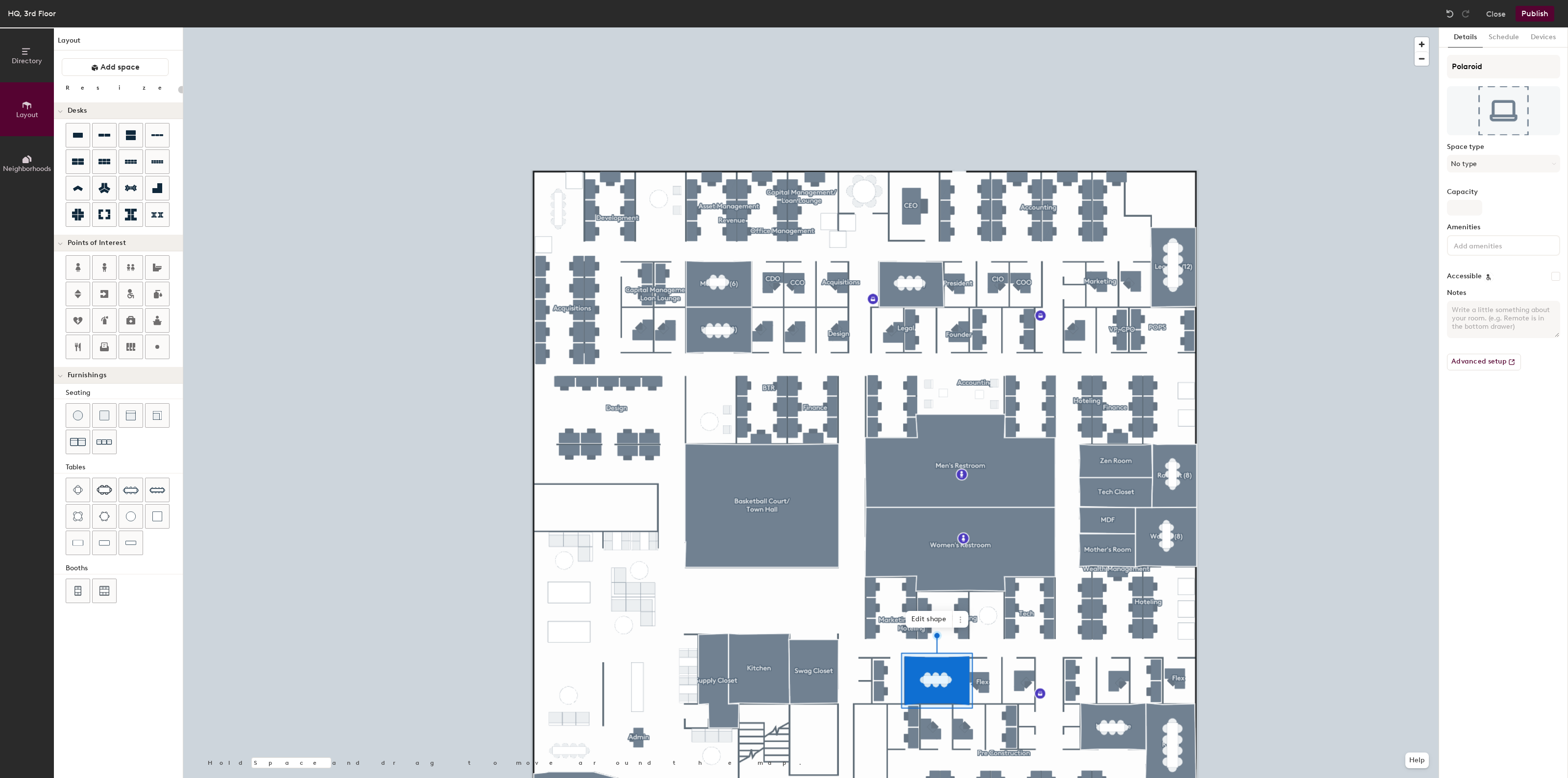
type input "20"
click at [1507, 69] on input "Polaroid" at bounding box center [1503, 66] width 113 height 24
type input "Polaroid"
type input "20"
type input "Polaroid ("
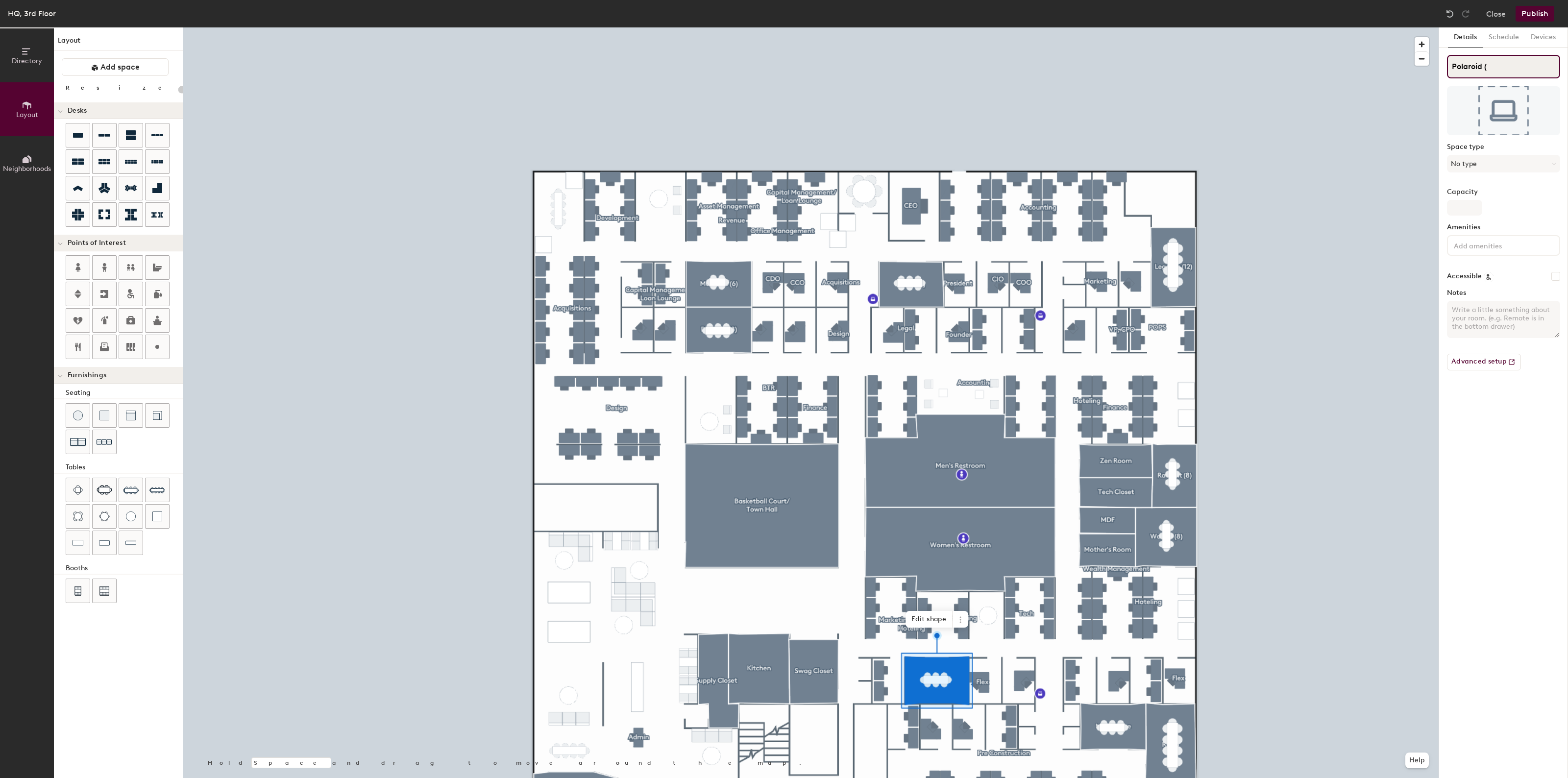
type input "20"
type input "Polaroid (8"
type input "20"
type input "Polaroid (8)"
type input "20"
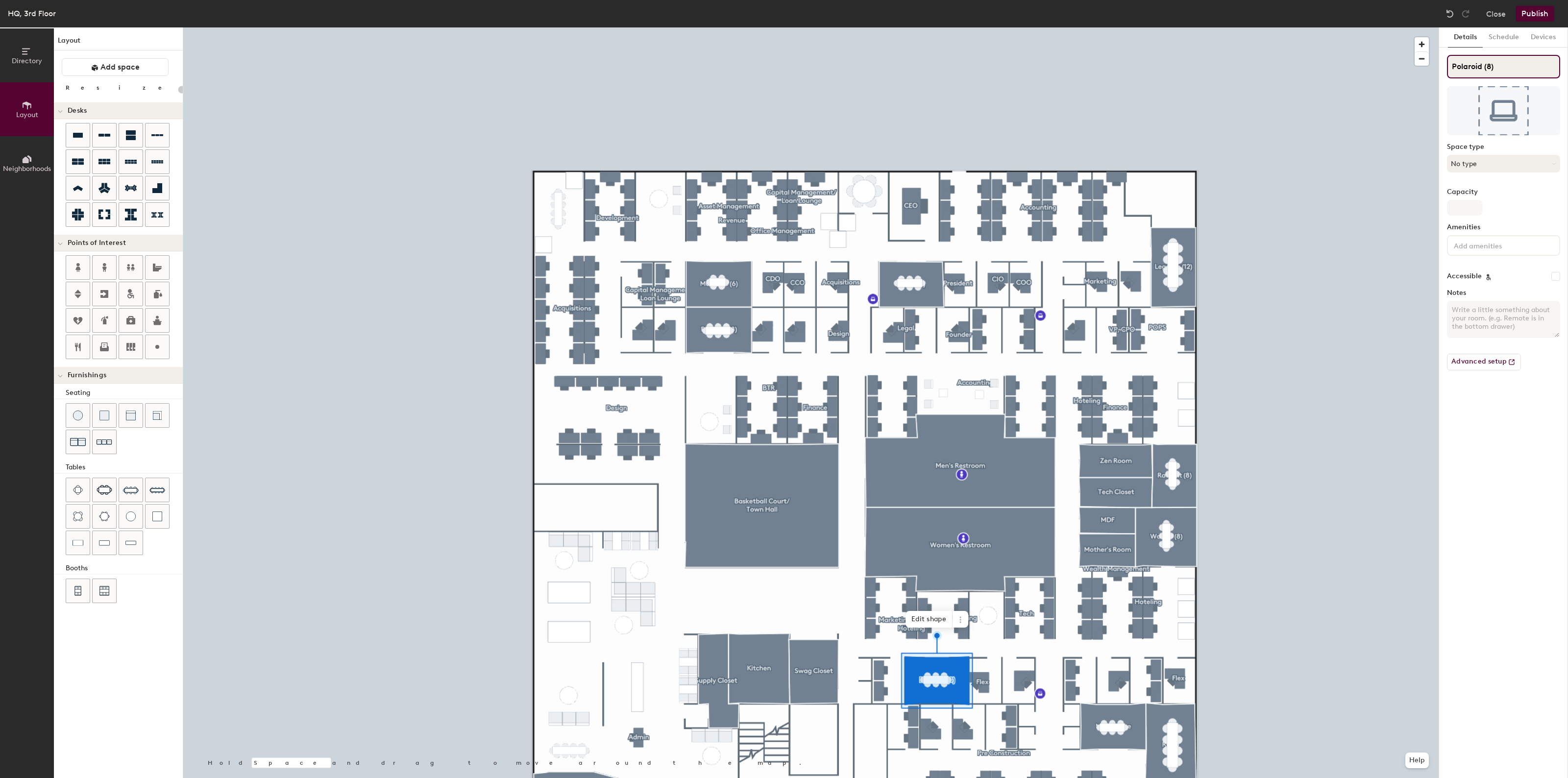
type input "Polaroid (8)"
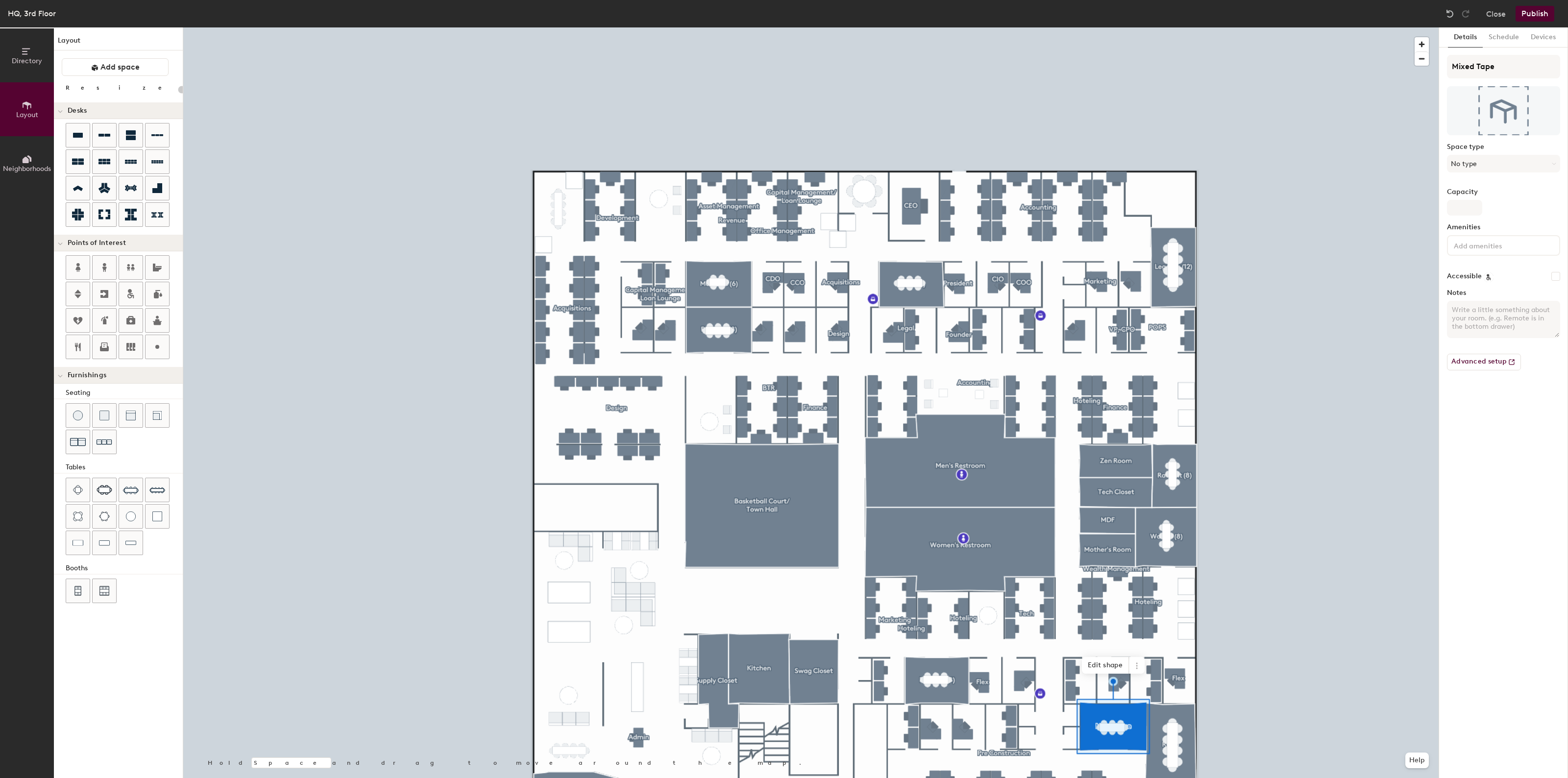
type input "20"
click at [1514, 66] on input "Mixed Tape" at bounding box center [1503, 66] width 113 height 24
type input "Mixed Tape"
type input "20"
type input "Mixed Tape ("
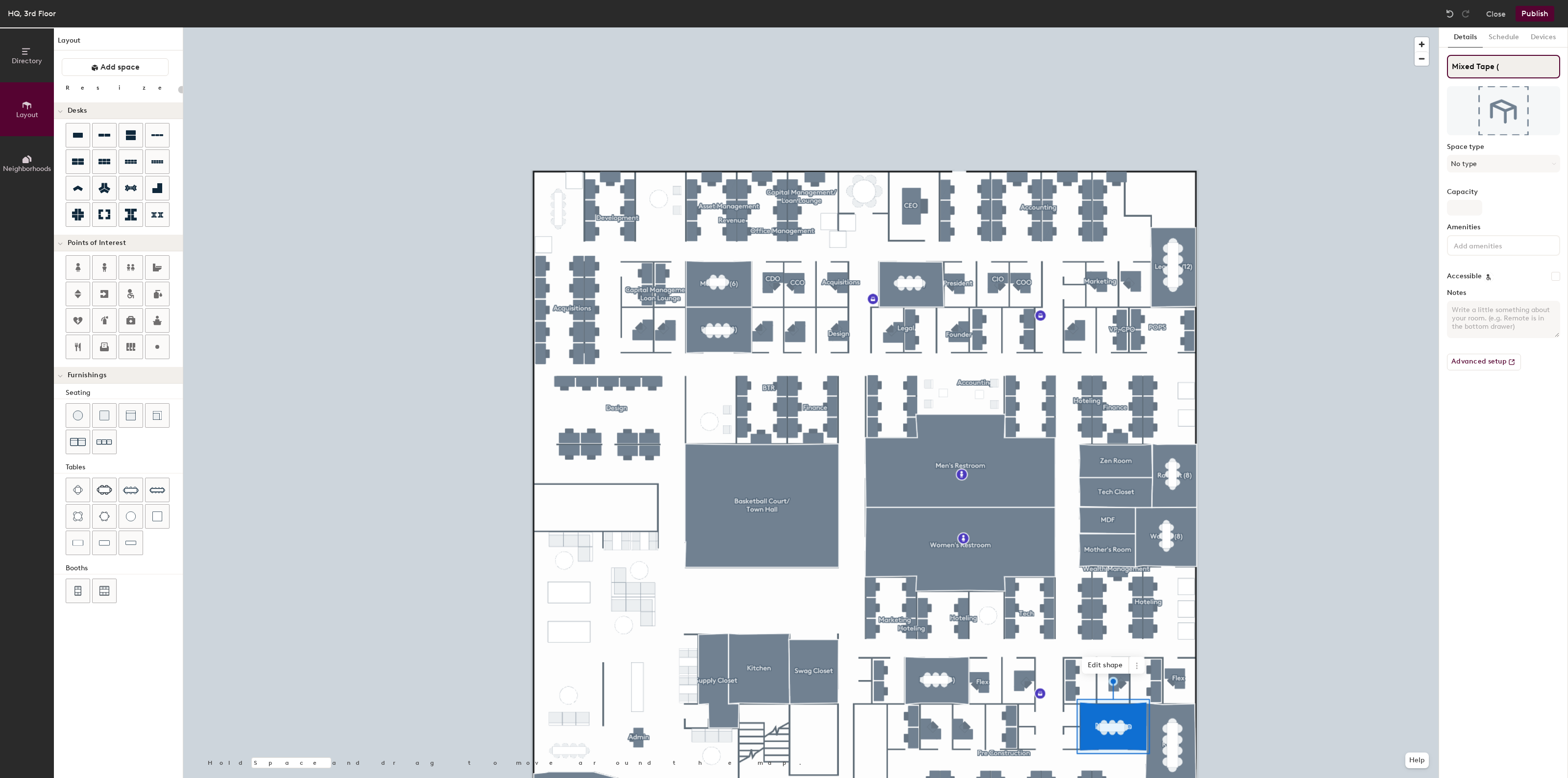
type input "20"
type input "Mixed Tape (12"
type input "20"
type input "Mixed Tape (12)"
type input "20"
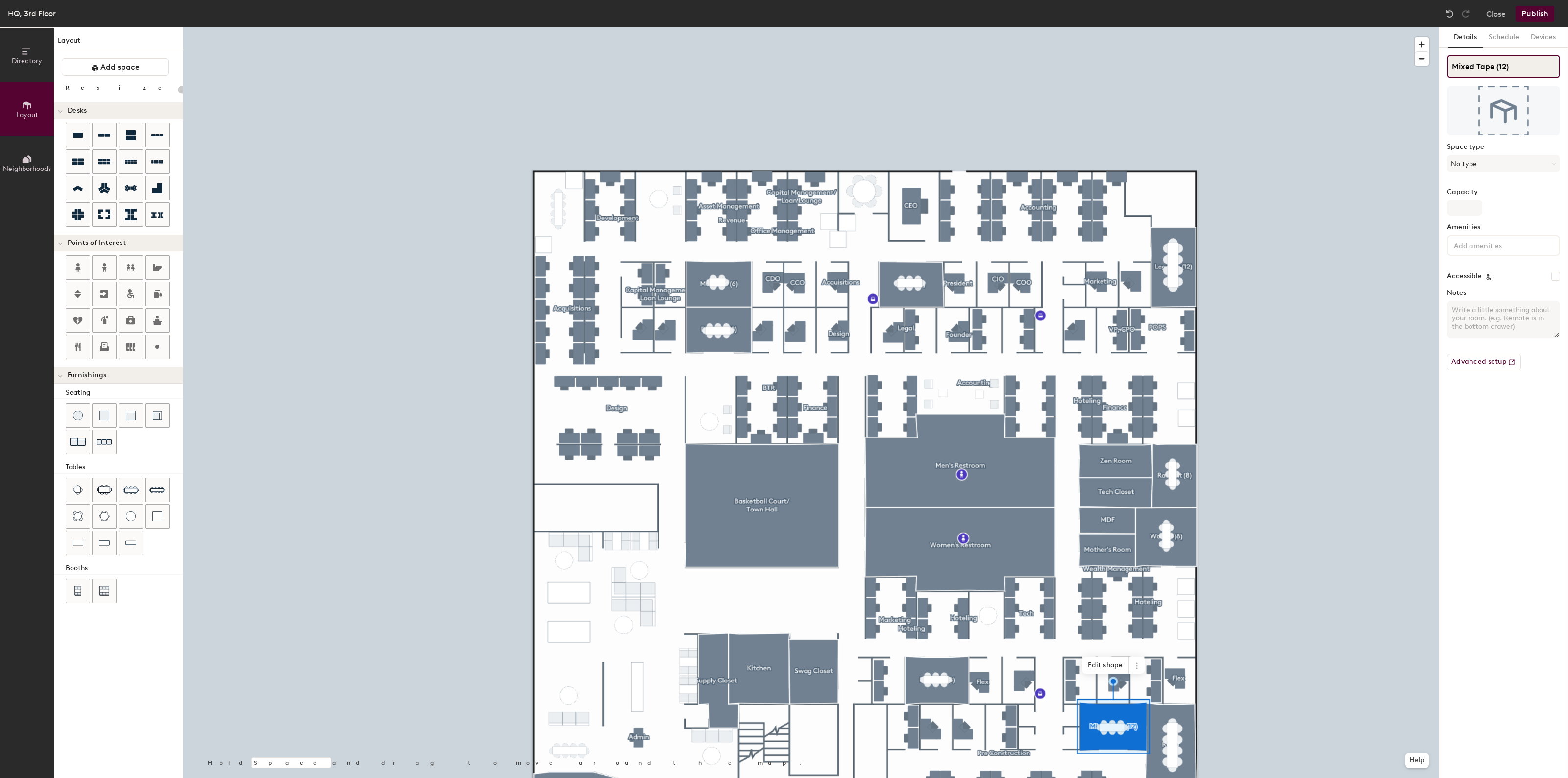
type input "Mixed Tape (12"
type input "20"
type input "Mixed Tape (1"
type input "20"
type input "Mixed Tape ("
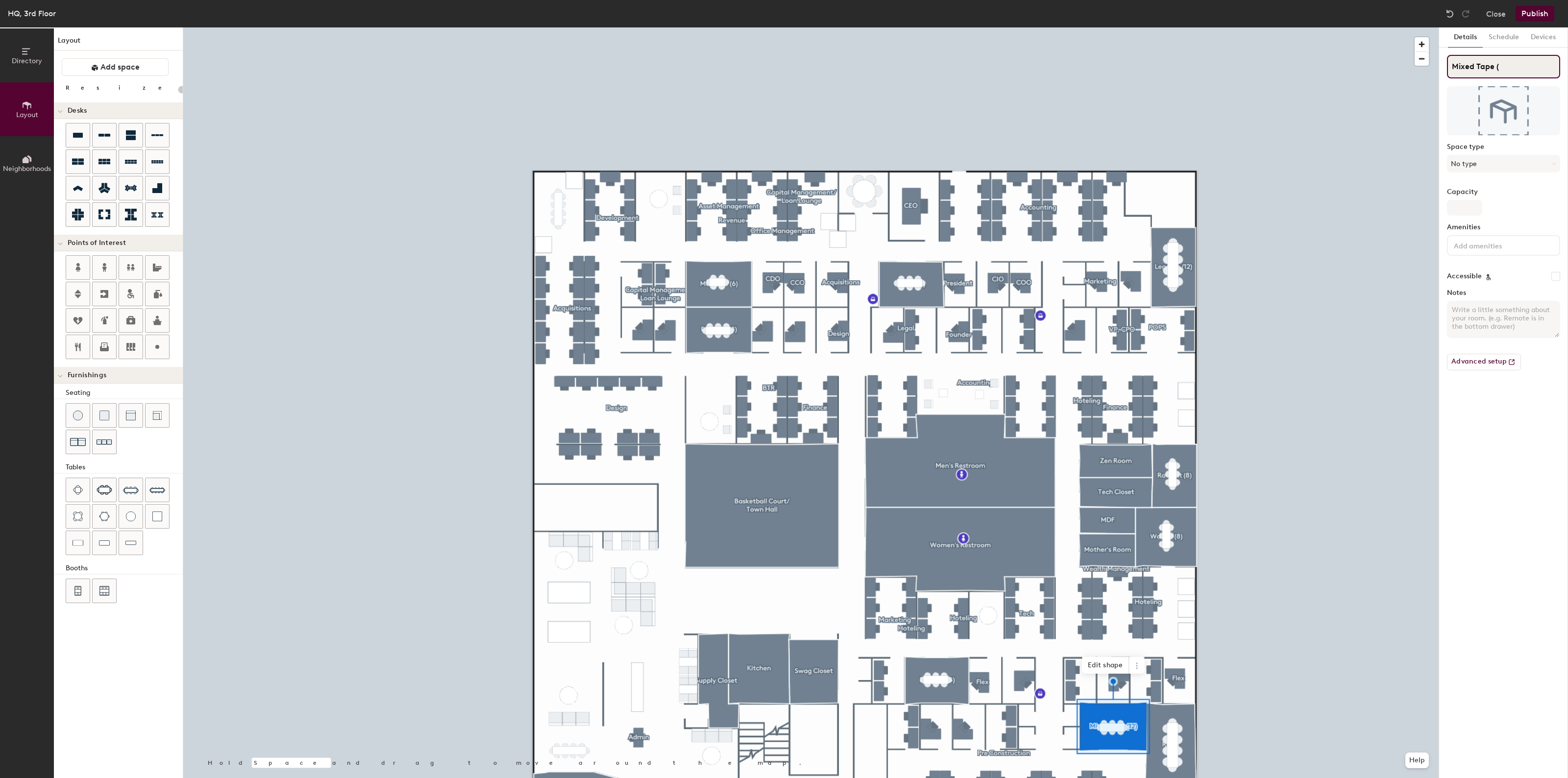
type input "20"
type input "Mixed Tape (8"
type input "20"
type input "Mixed Tape (8)"
type input "20"
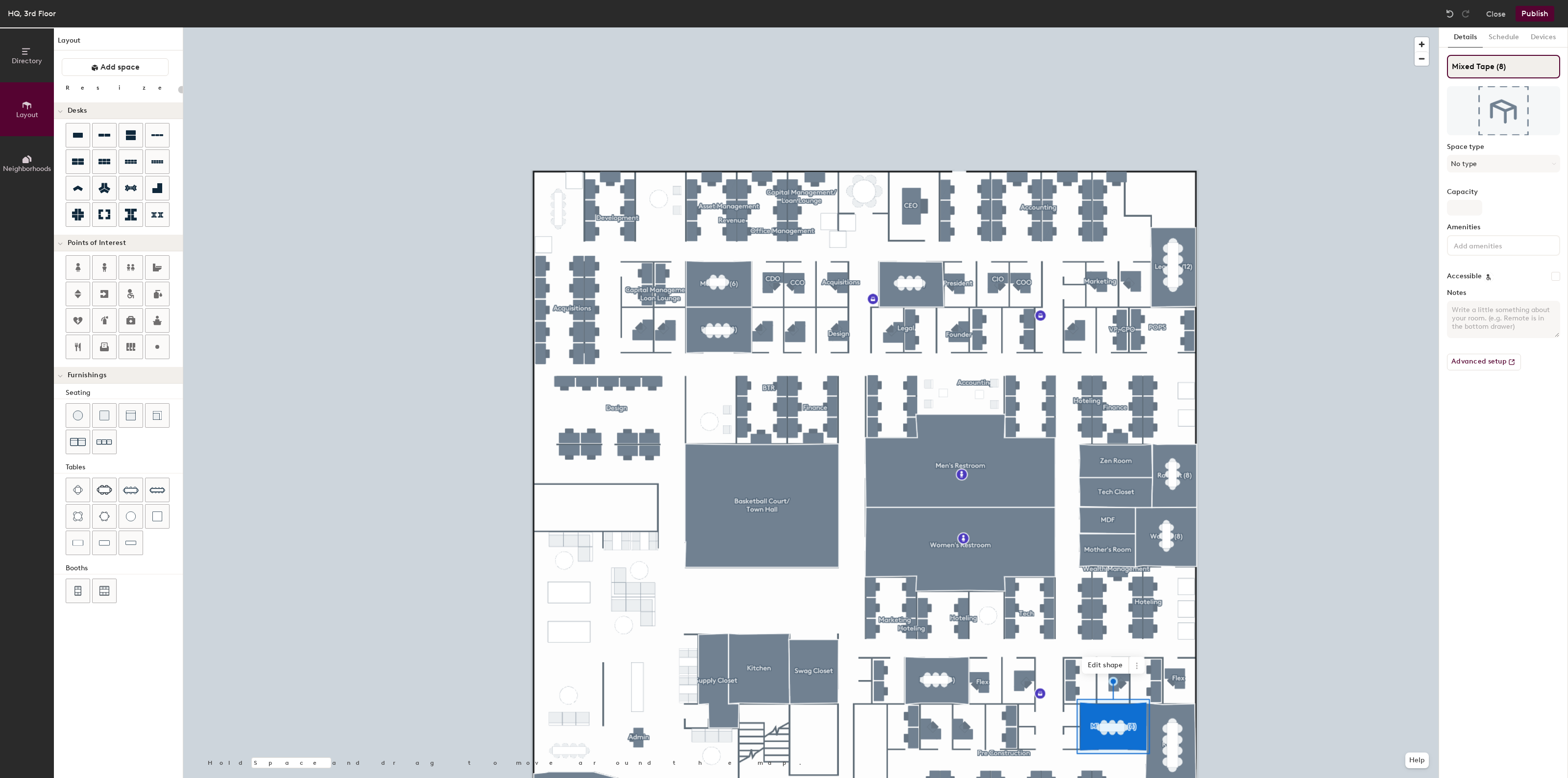
type input "Mixed Tape (8)"
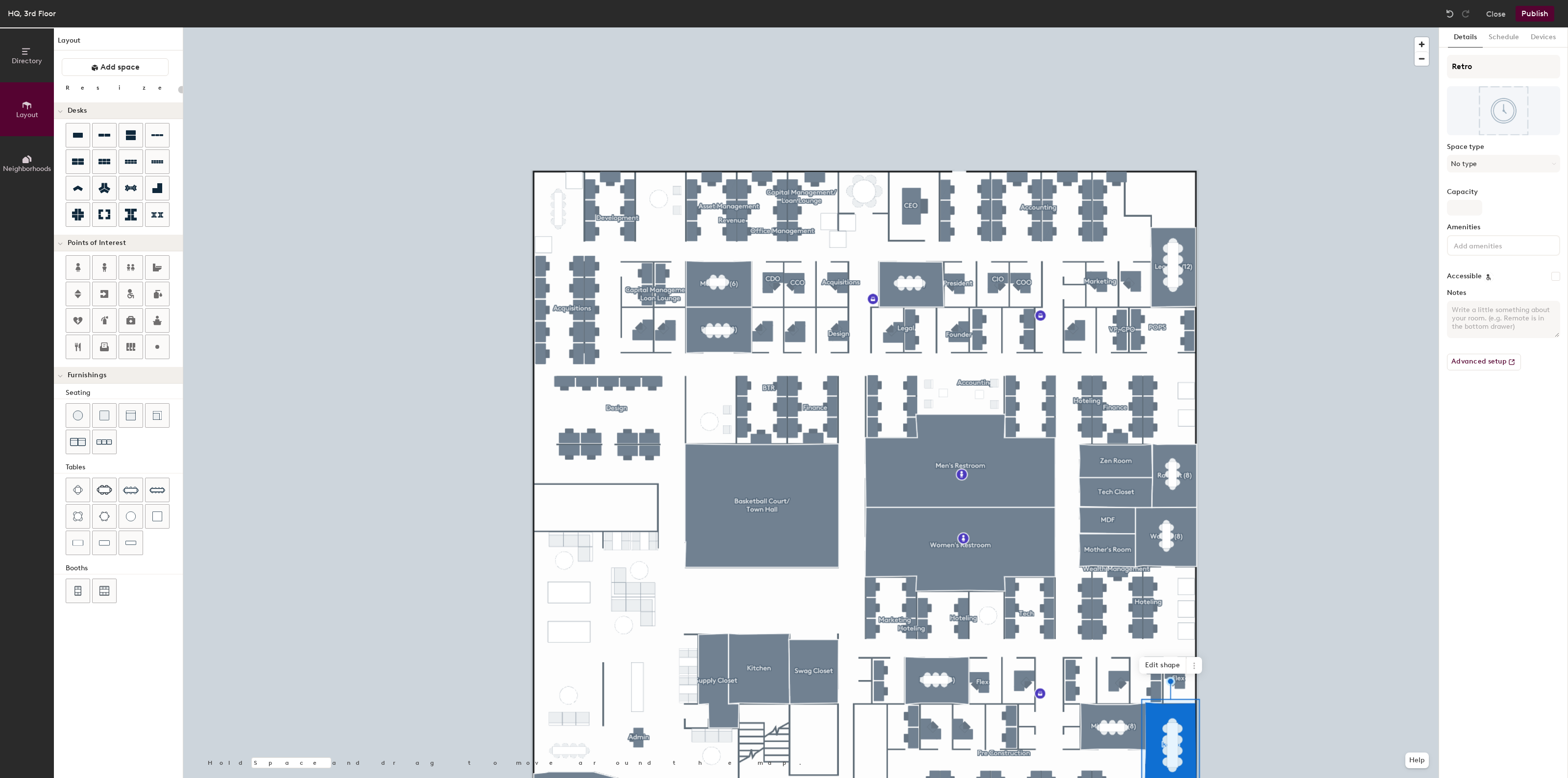
type input "20"
click at [1496, 64] on input "Retro" at bounding box center [1503, 66] width 113 height 24
type input "Retro"
type input "20"
type input "Retro ("
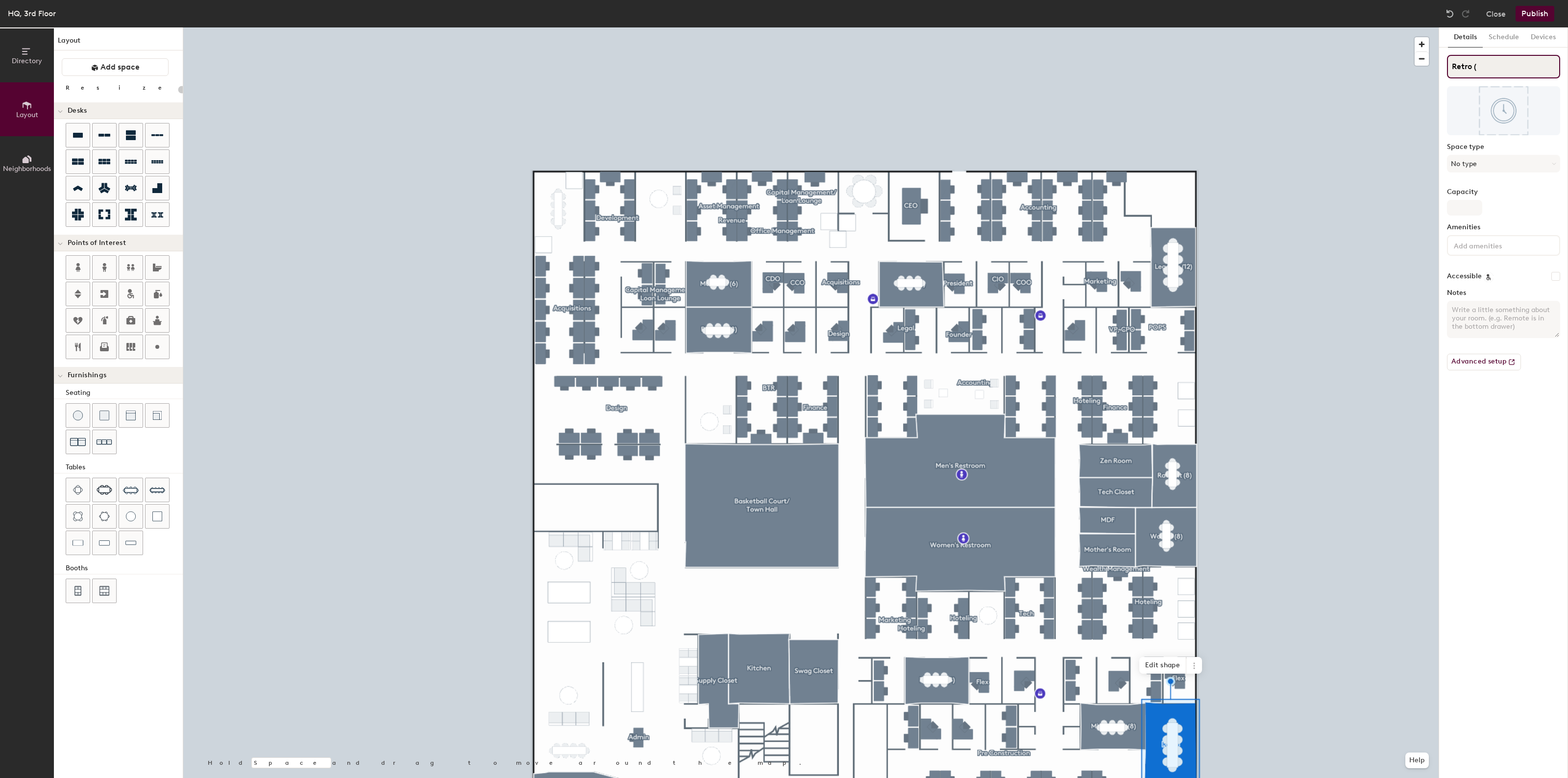
type input "20"
type input "Retro (1"
type input "20"
type input "Retro (12"
type input "20"
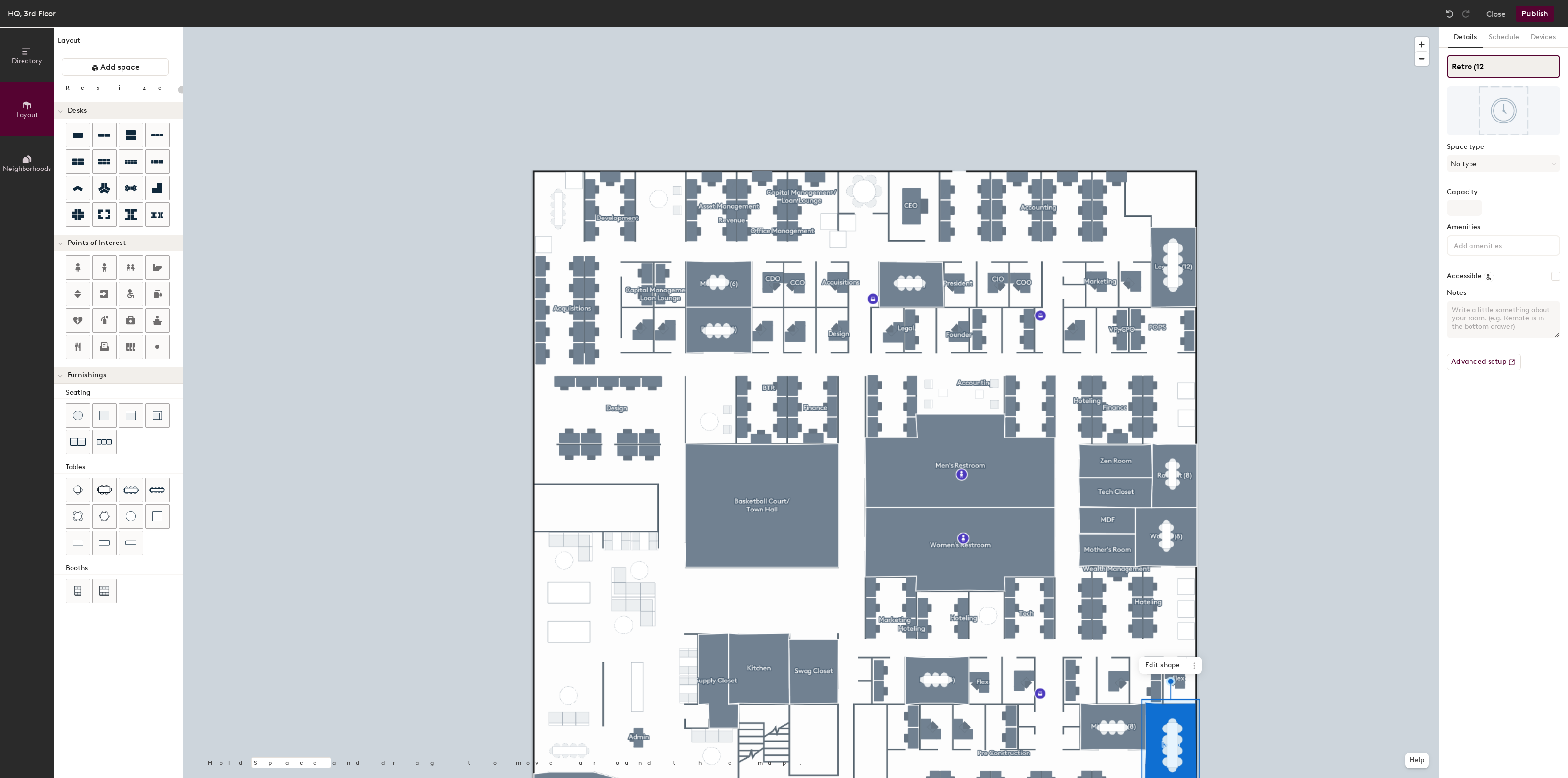
type input "Retro (12)"
type input "20"
type input "Retro (12)"
click at [1424, 61] on span "button" at bounding box center [1421, 58] width 14 height 14
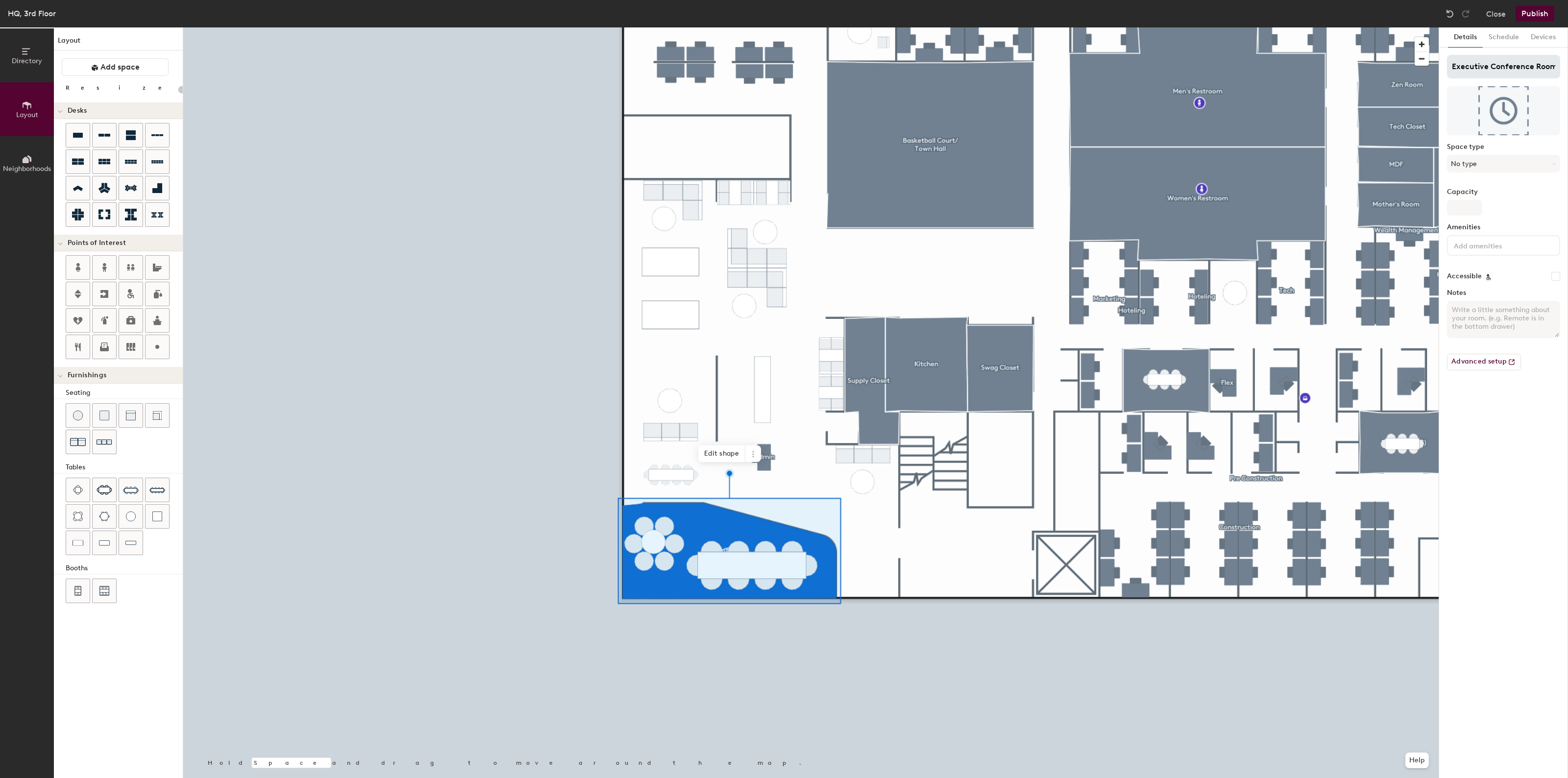
type input "20"
click at [1556, 66] on input "Executive Conference Room" at bounding box center [1503, 66] width 113 height 24
type input "Executive Conference Room ("
type input "20"
type input "Executive Conference Room (2"
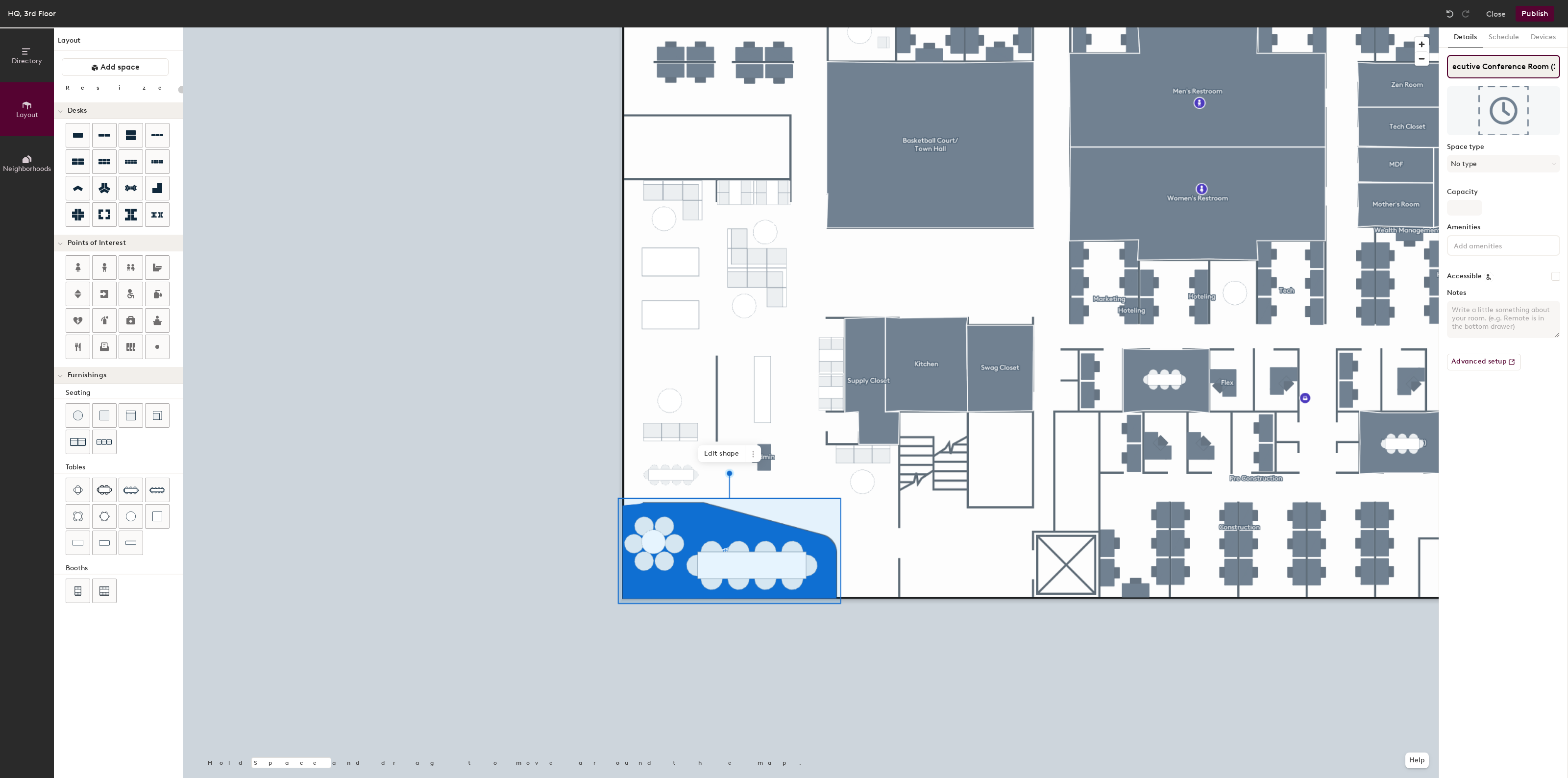
type input "20"
type input "Executive Conference Room (20"
type input "20"
type input "Executive Conference Room (20)"
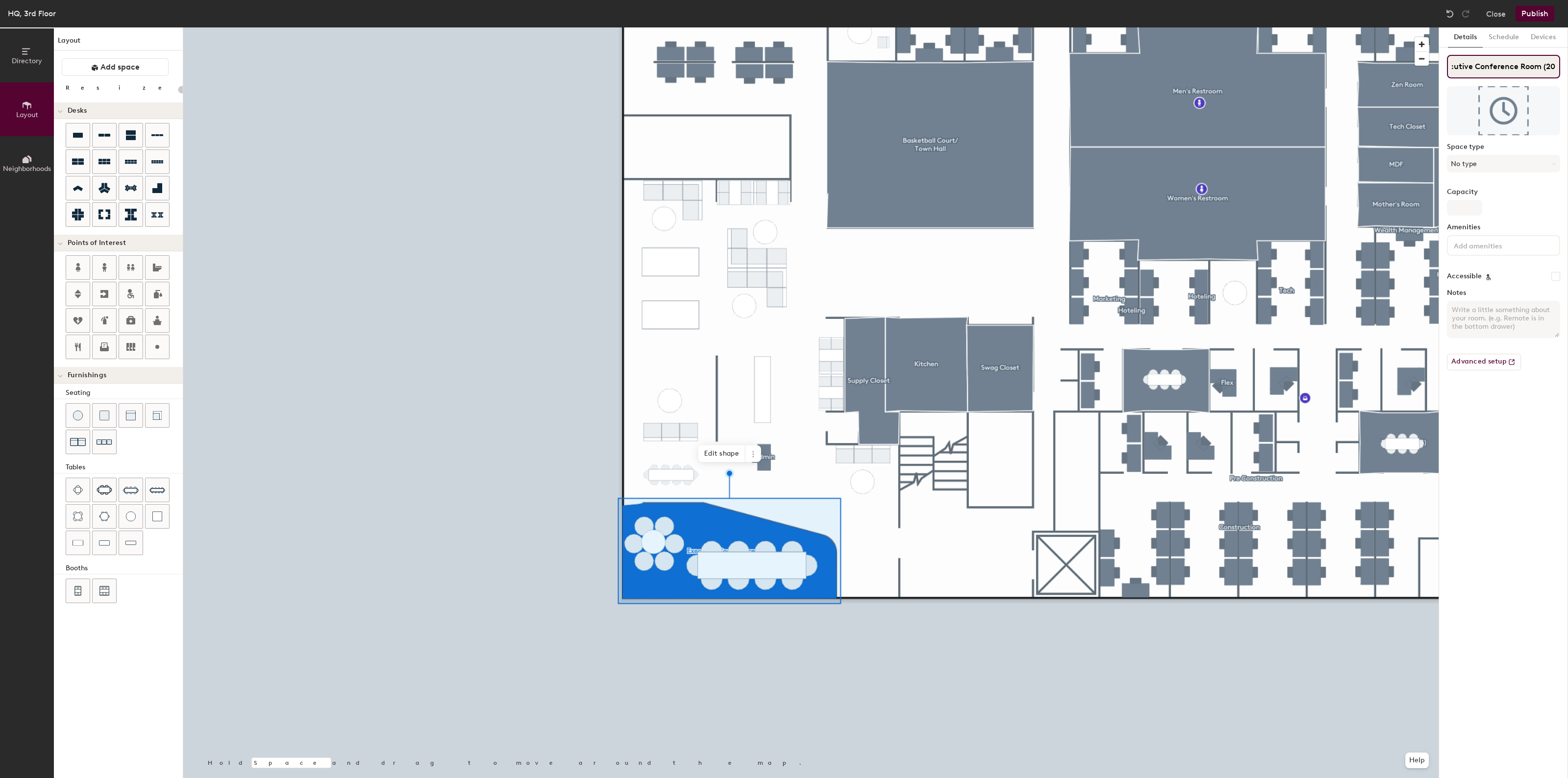
type input "20"
click at [1547, 66] on input "Executive Conference Room (20)" at bounding box center [1503, 66] width 113 height 24
type input "Executive Conference Room (2)"
type input "20"
type input "Executive Conference Room (23)"
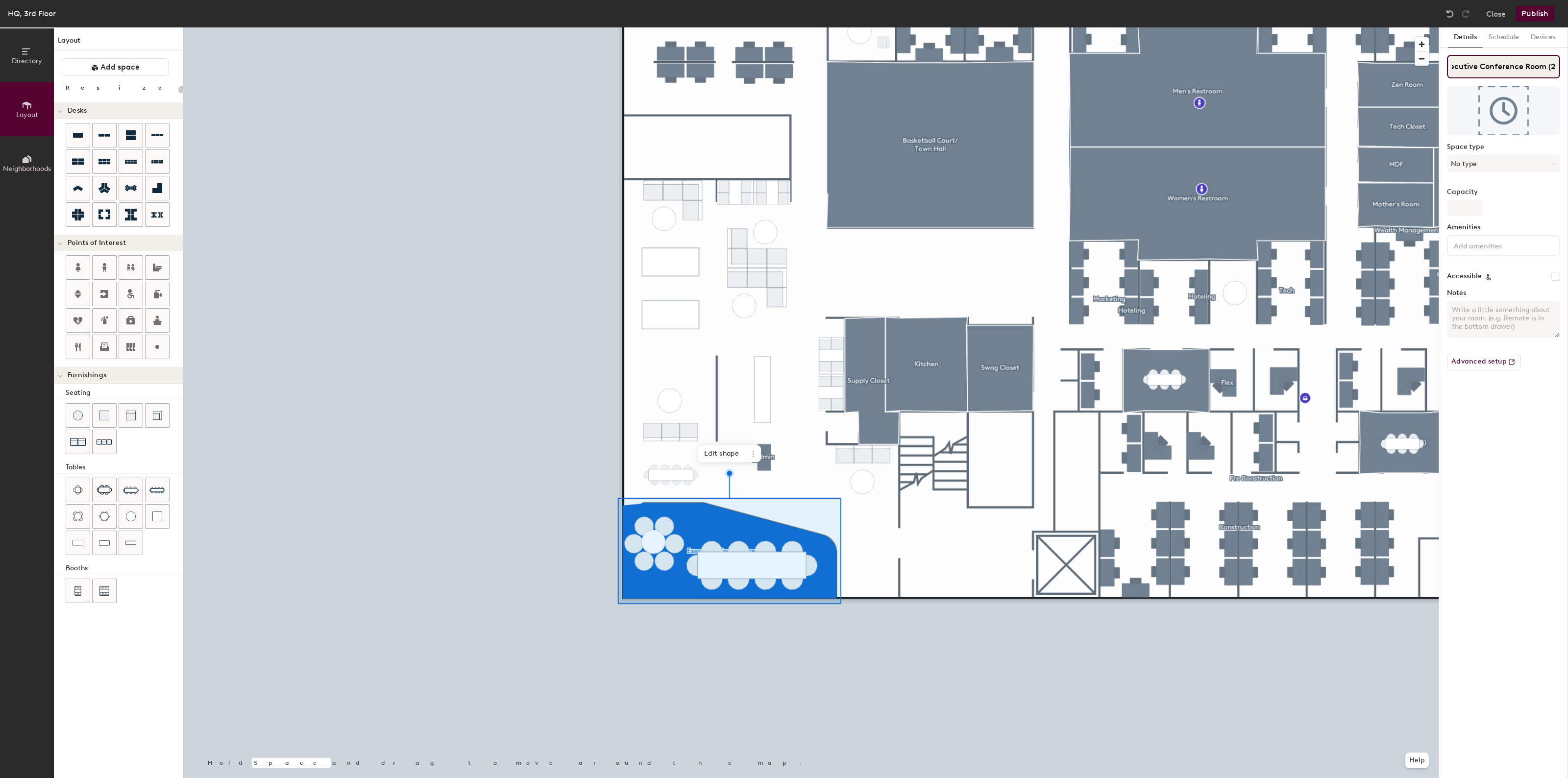
scroll to position [0, 13]
type input "20"
type input "Executive Conference Room (23"
type input "20"
type input "Executive Conference Room (23)"
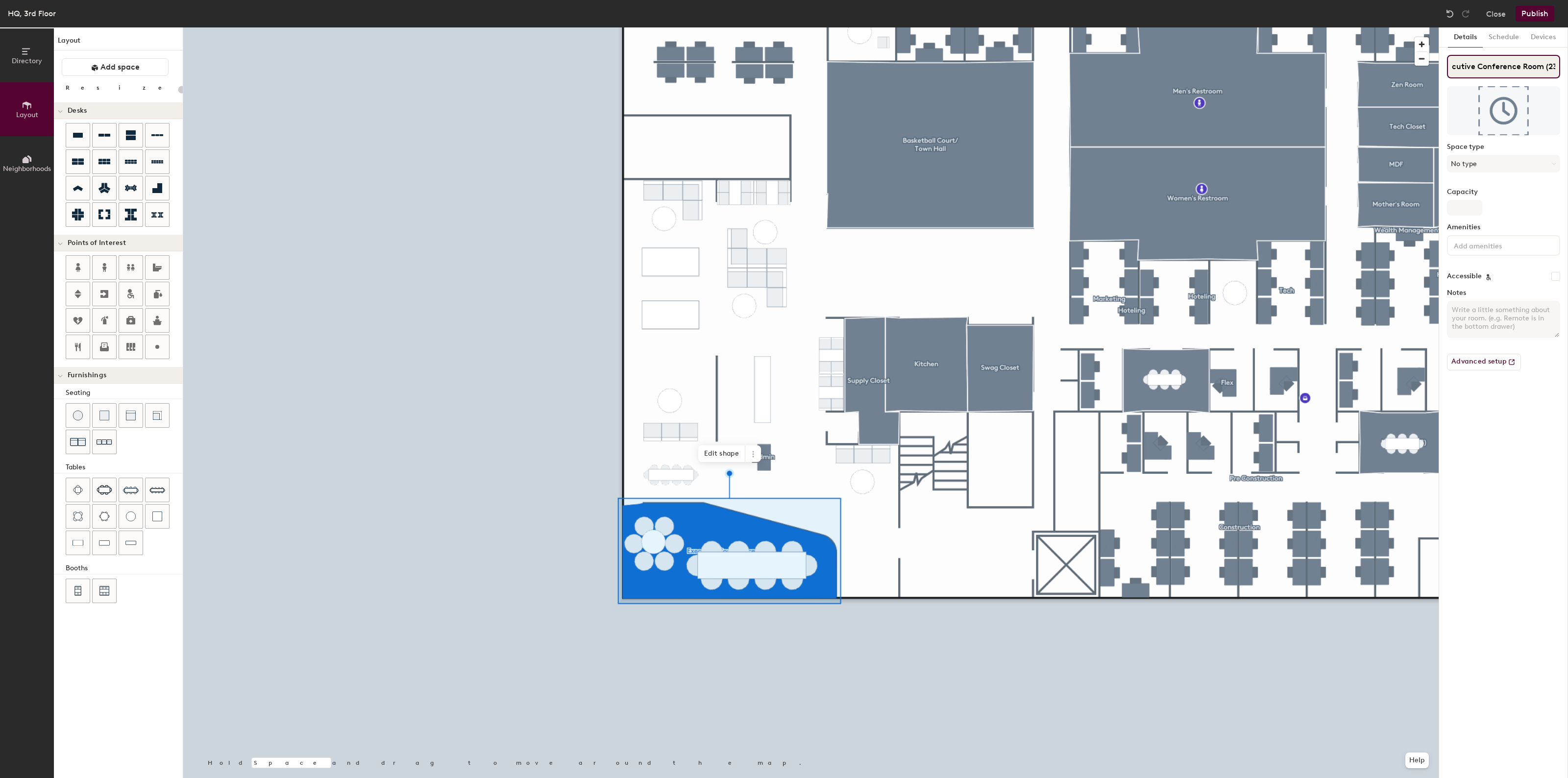
scroll to position [0, 15]
type input "20"
type input "Executive Conference Room (23)"
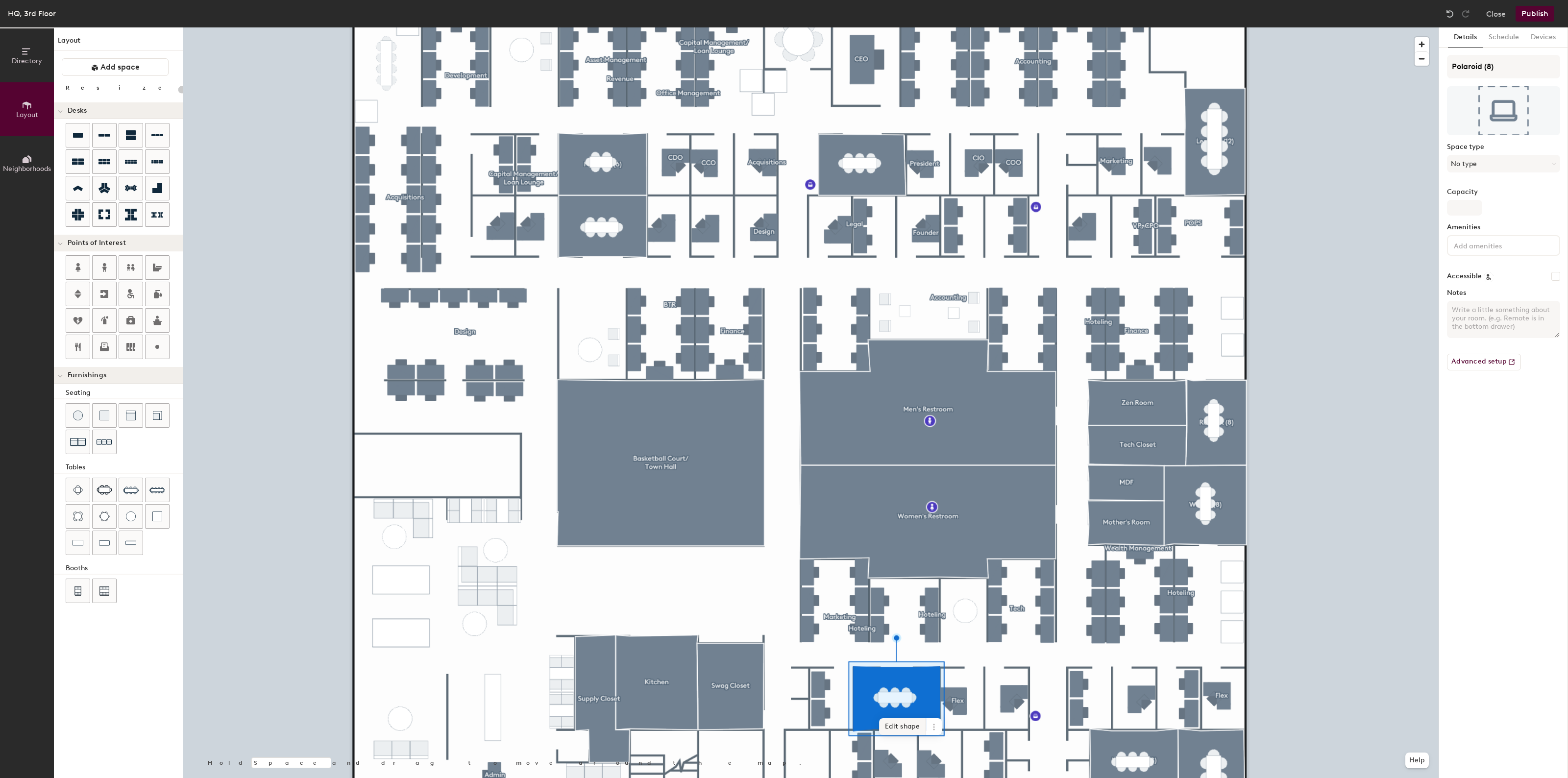
type input "20"
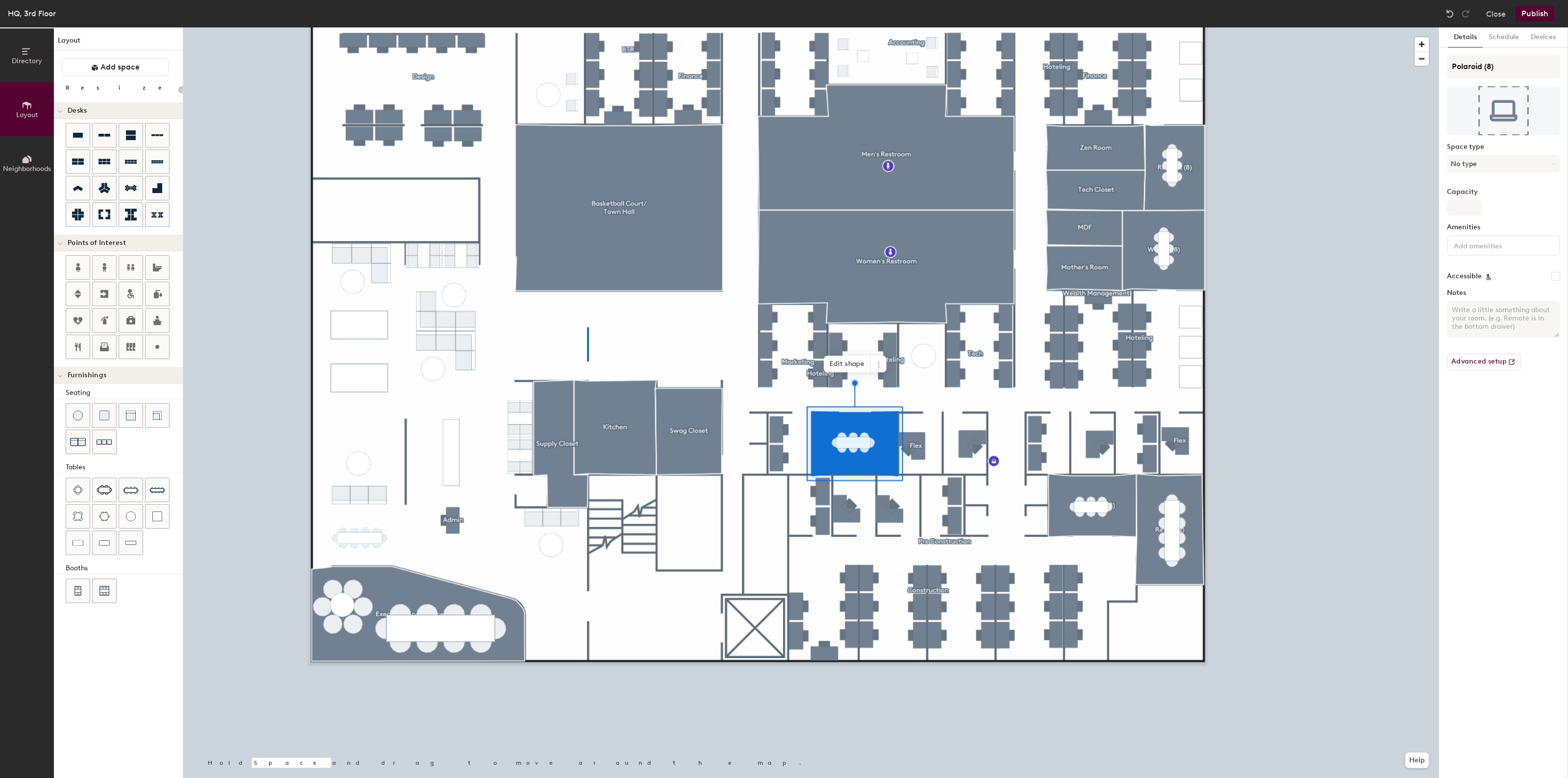
click at [587, 27] on div at bounding box center [811, 27] width 1255 height 0
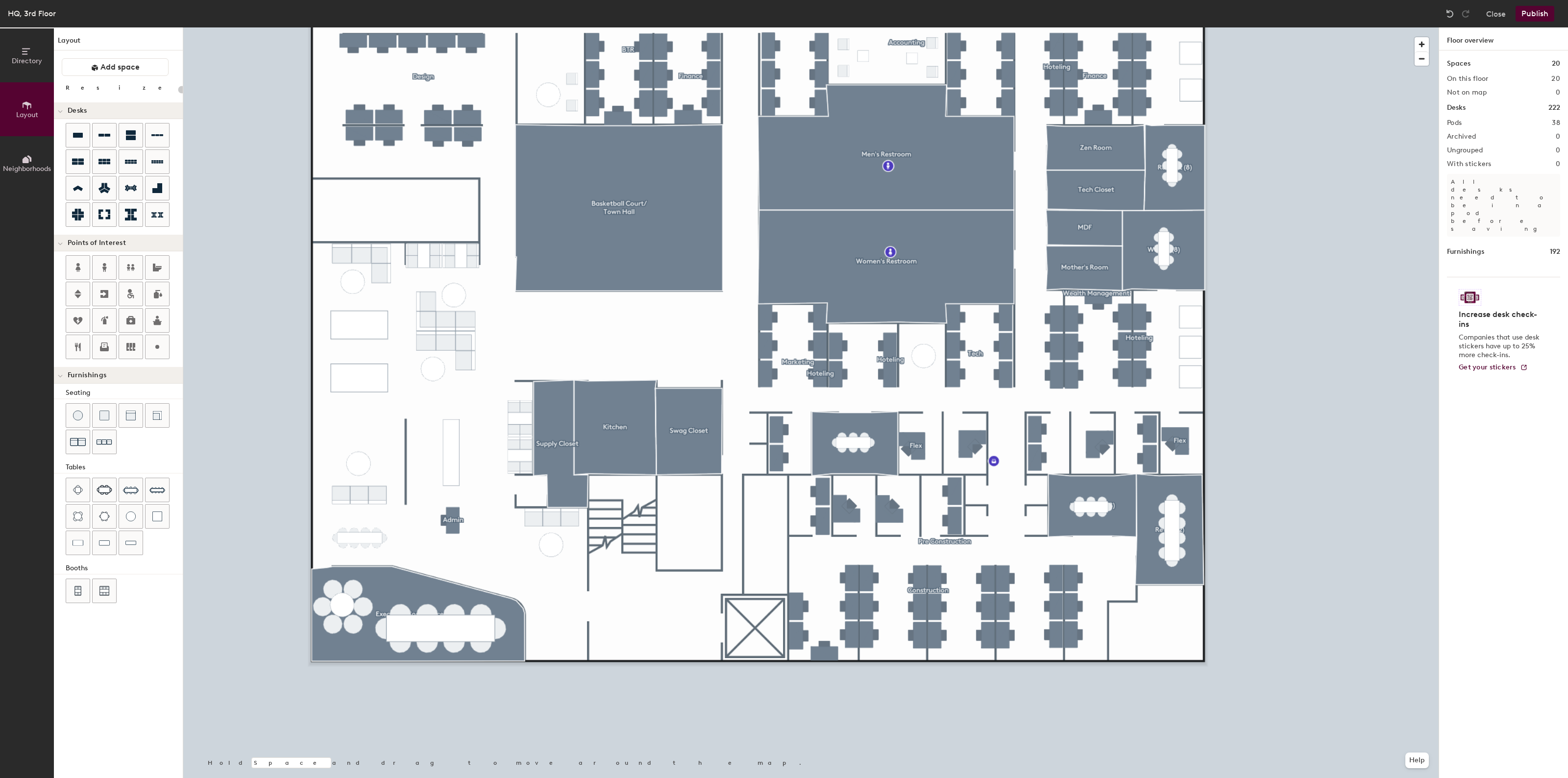
type input "20"
